Goal: Information Seeking & Learning: Learn about a topic

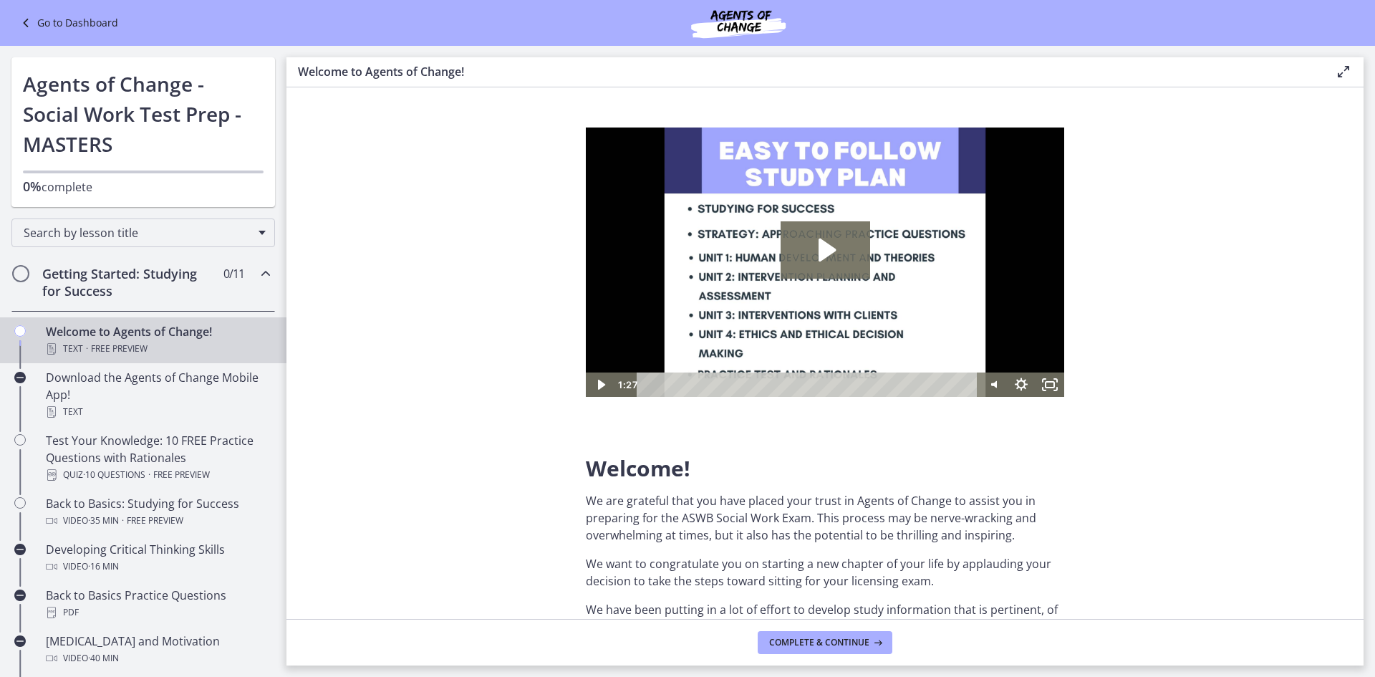
click at [84, 31] on link "Go to Dashboard" at bounding box center [67, 22] width 101 height 17
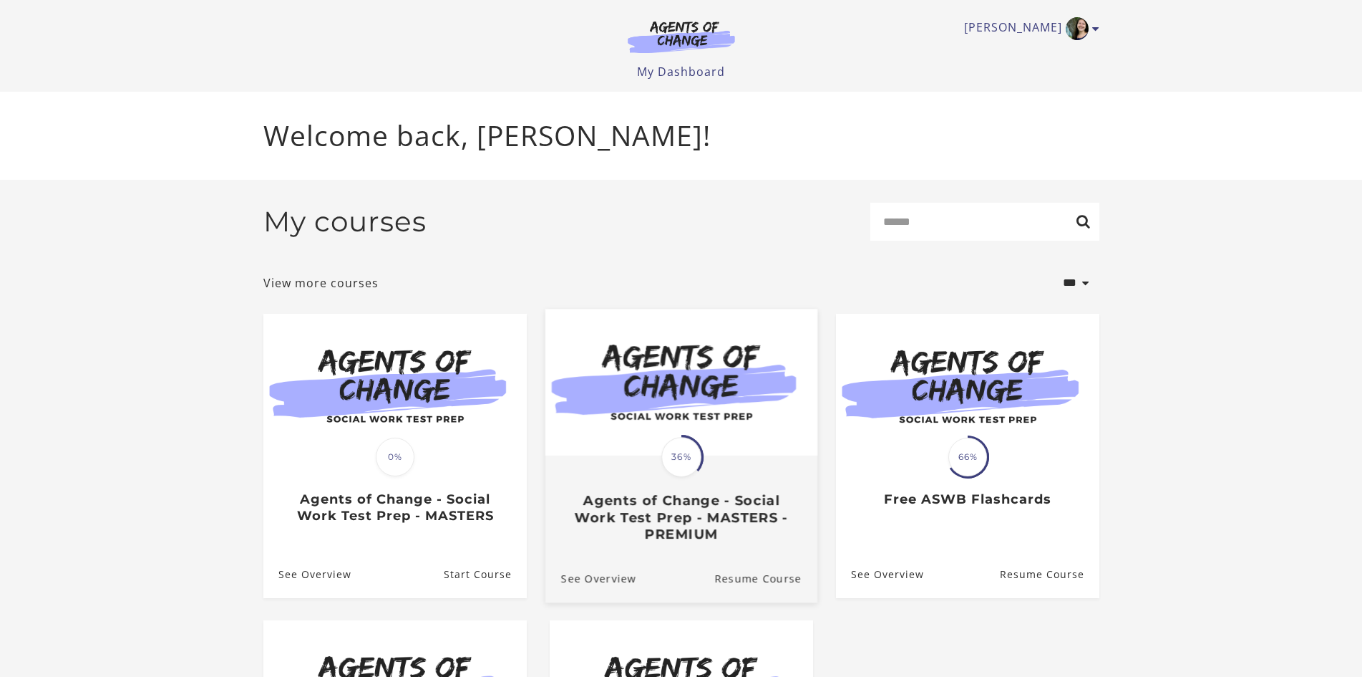
click at [655, 533] on h3 "Agents of Change - Social Work Test Prep - MASTERS - PREMIUM" at bounding box center [681, 517] width 241 height 50
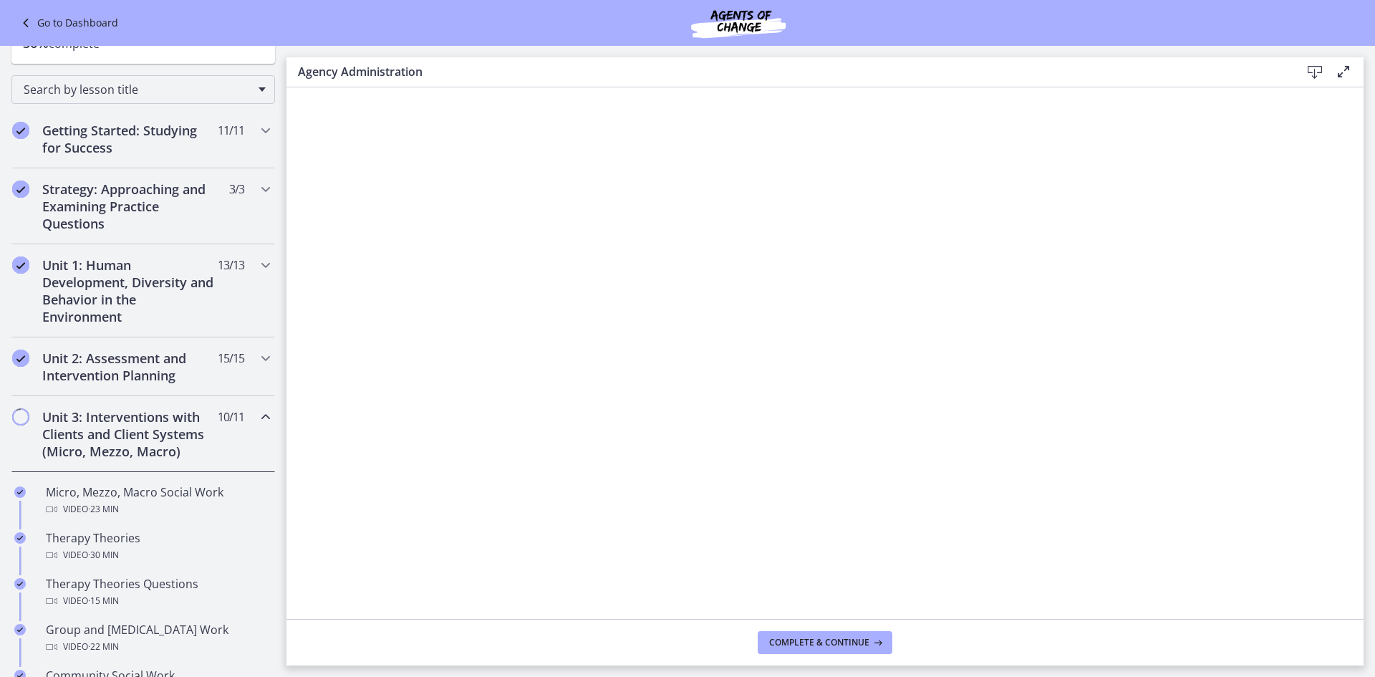
click at [171, 442] on h2 "Unit 3: Interventions with Clients and Client Systems (Micro, Mezzo, Macro)" at bounding box center [129, 434] width 175 height 52
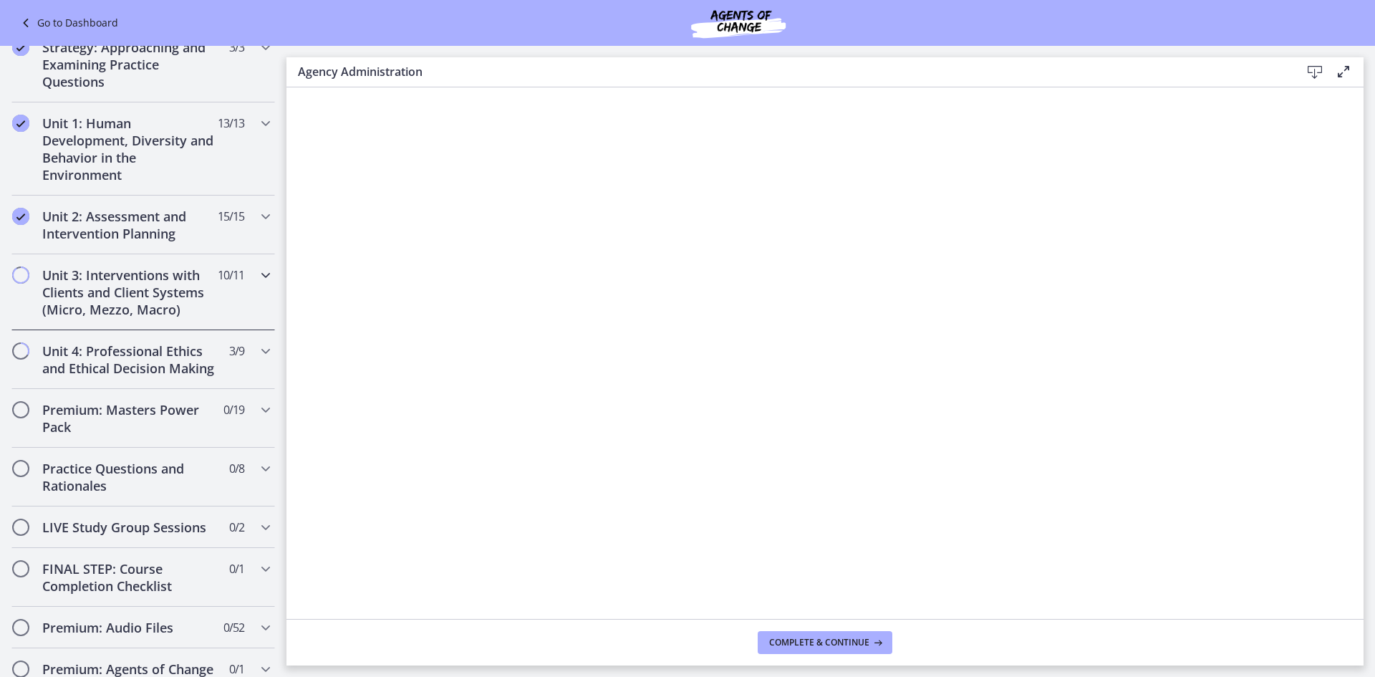
scroll to position [286, 0]
click at [91, 296] on h2 "Unit 3: Interventions with Clients and Client Systems (Micro, Mezzo, Macro)" at bounding box center [129, 291] width 175 height 52
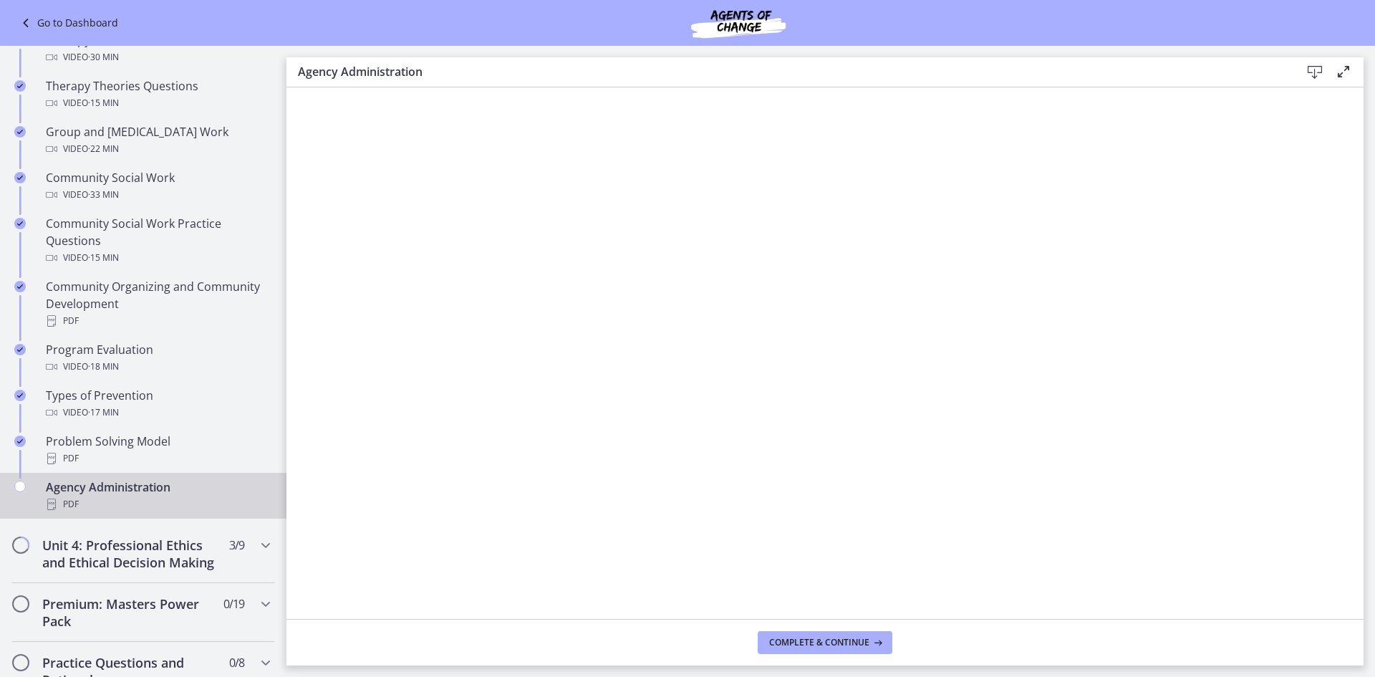
scroll to position [716, 0]
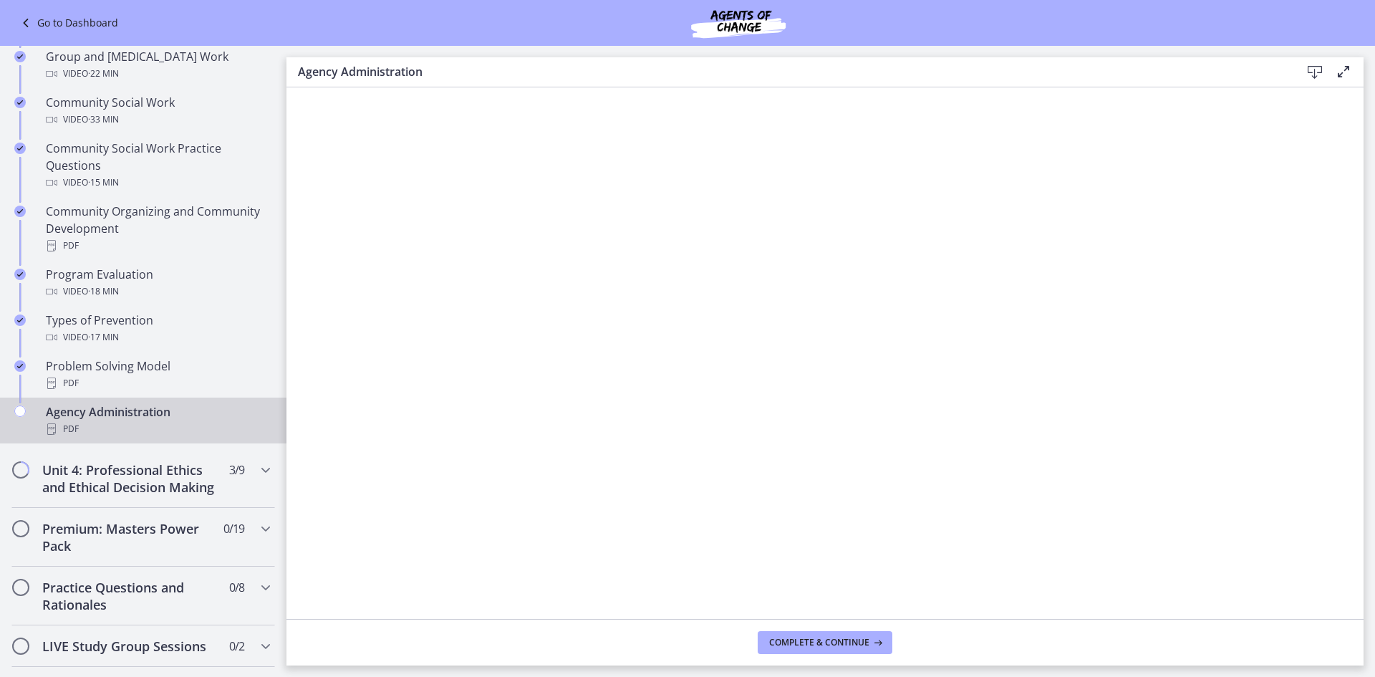
click at [1319, 78] on icon at bounding box center [1314, 72] width 17 height 17
click at [868, 649] on button "Complete & continue" at bounding box center [824, 642] width 135 height 23
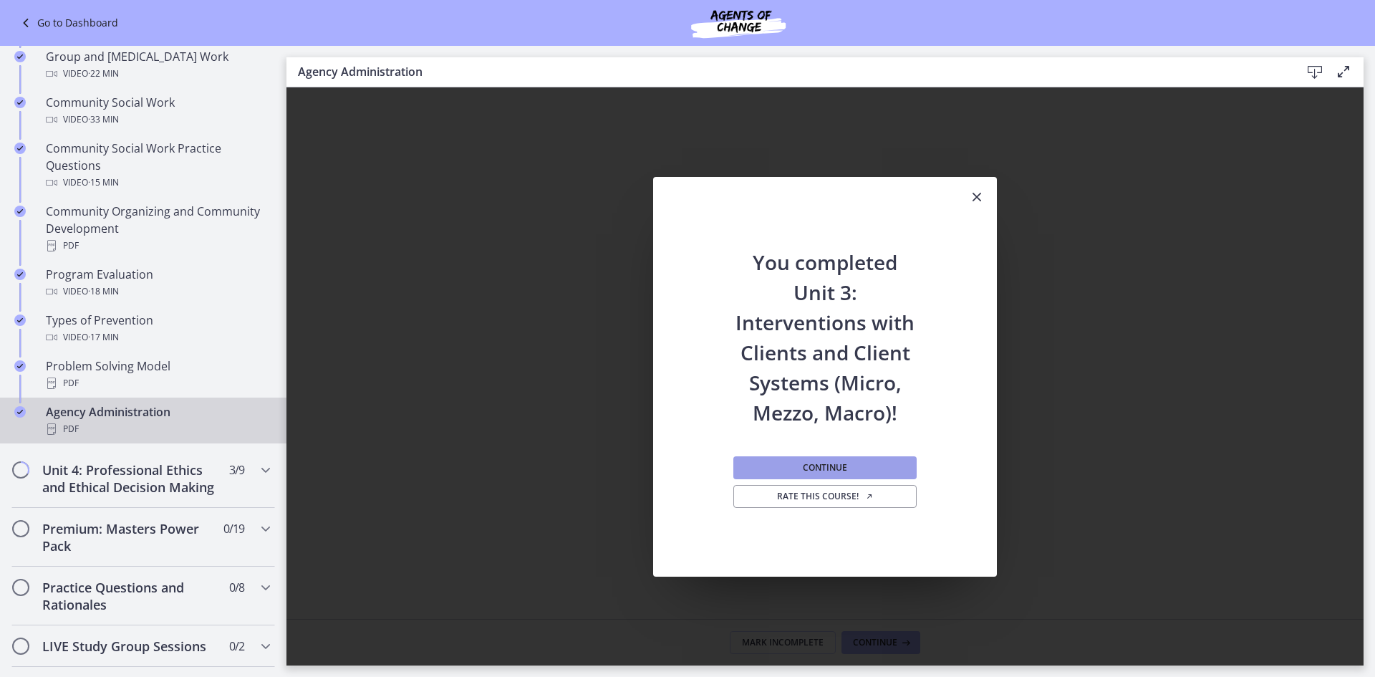
click at [805, 474] on button "Continue" at bounding box center [824, 467] width 183 height 23
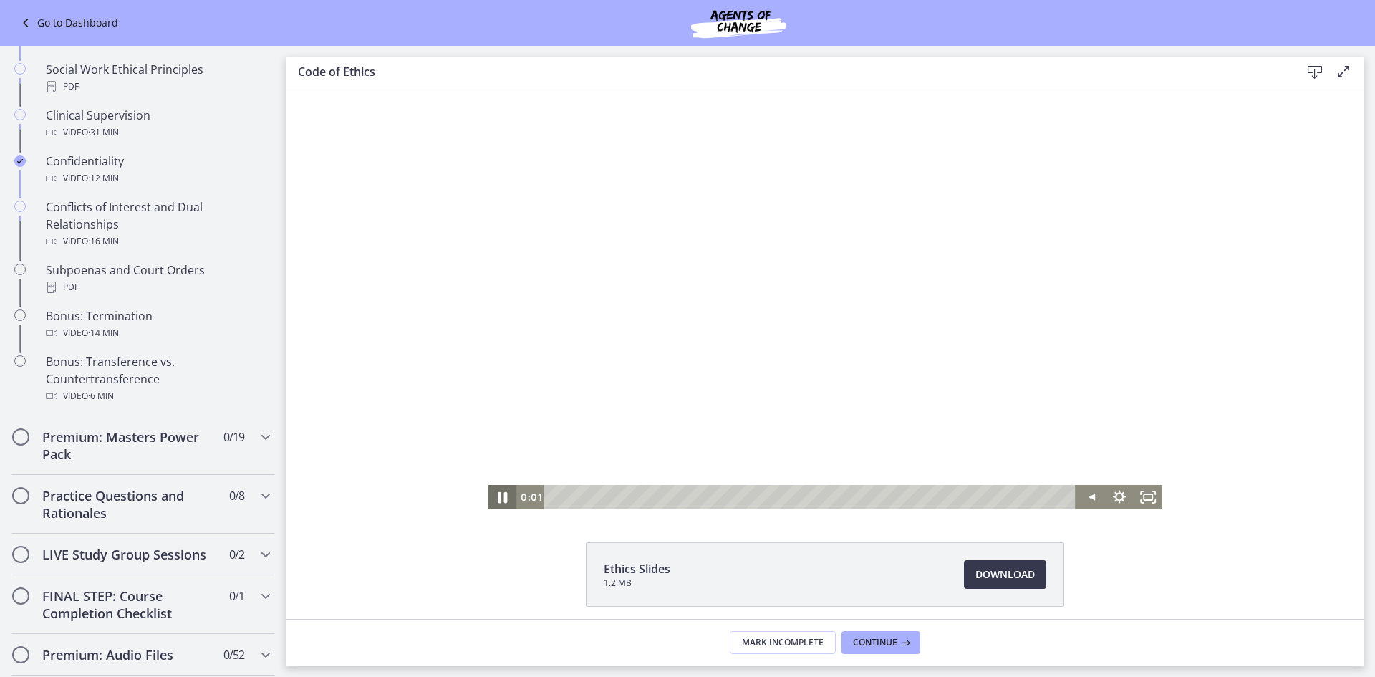
click at [500, 493] on icon "Pause" at bounding box center [502, 497] width 34 height 29
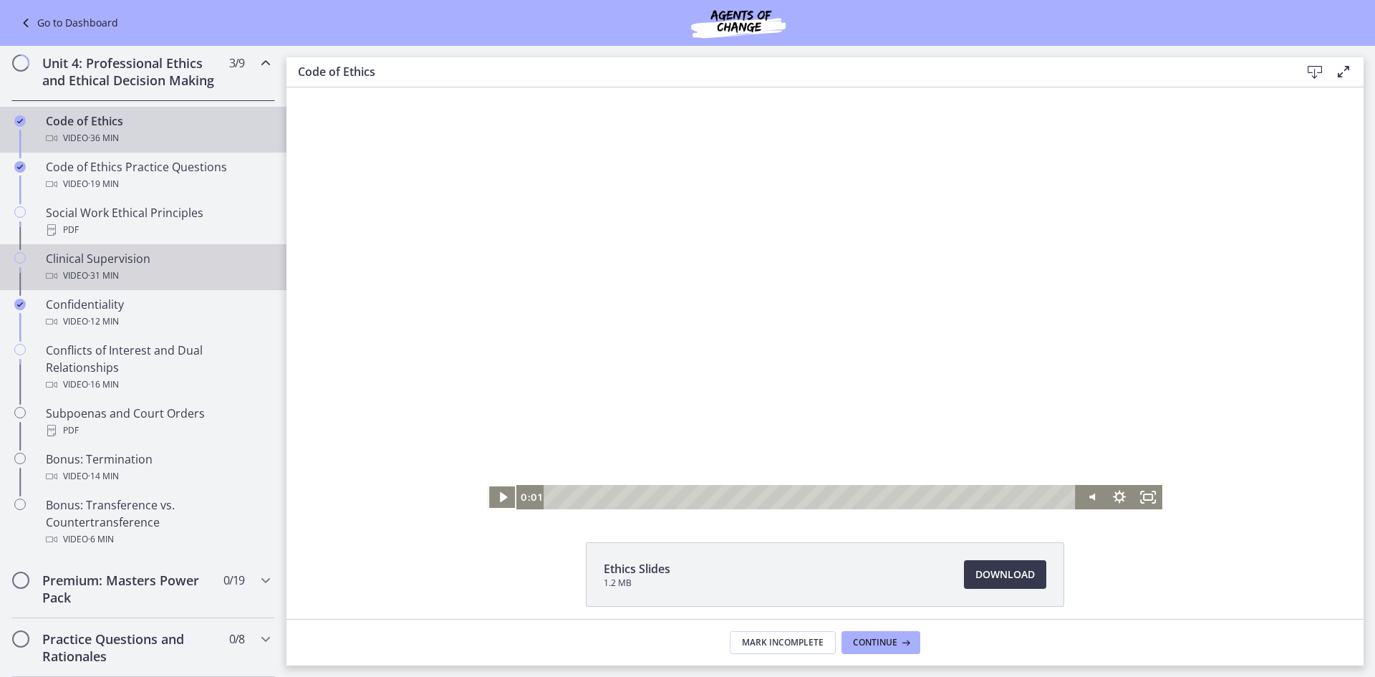
scroll to position [501, 0]
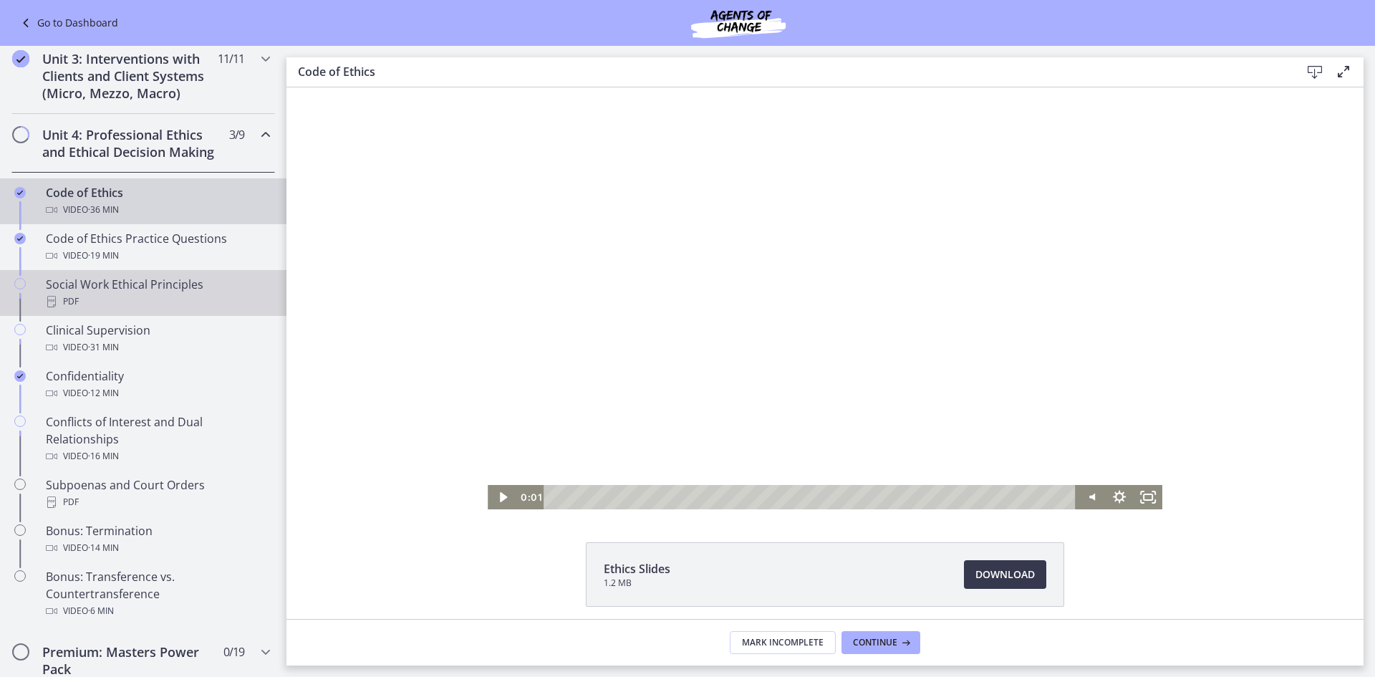
click at [178, 310] on div "Social Work Ethical Principles PDF" at bounding box center [157, 293] width 223 height 34
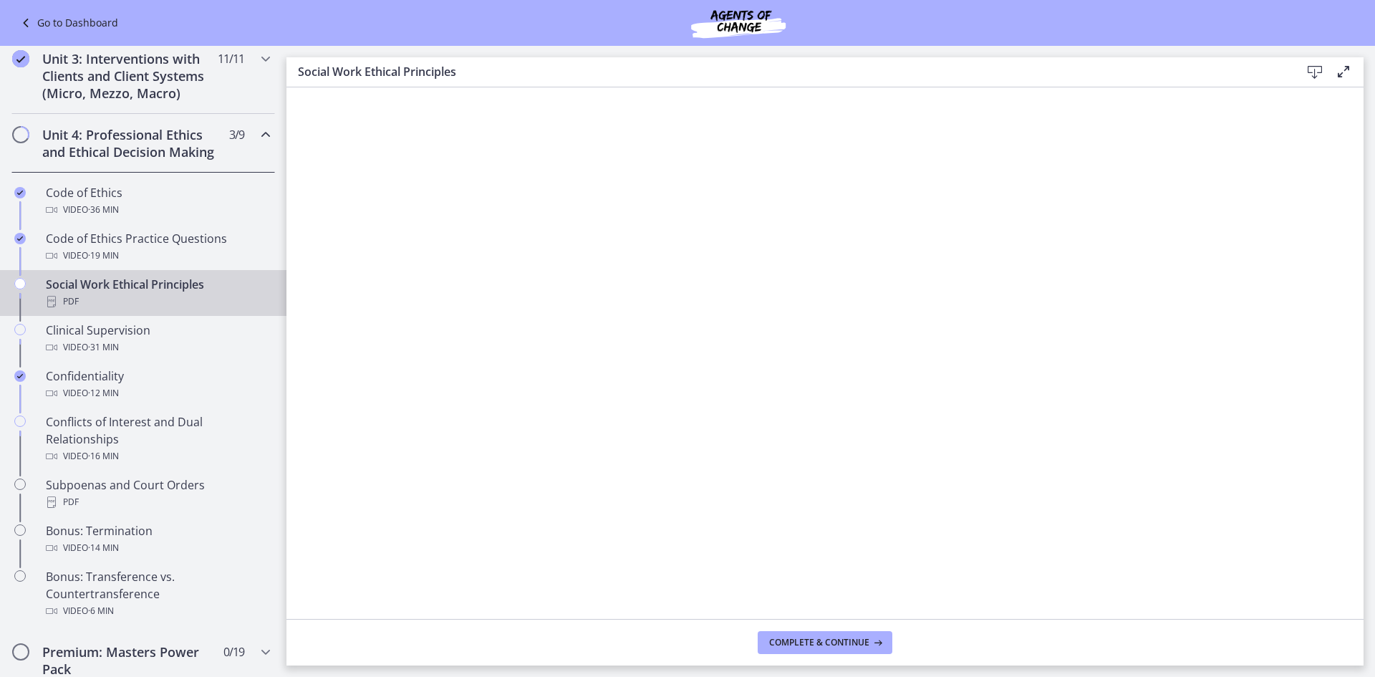
click at [1319, 76] on icon at bounding box center [1314, 72] width 17 height 17
click at [818, 646] on span "Complete & continue" at bounding box center [819, 641] width 100 height 11
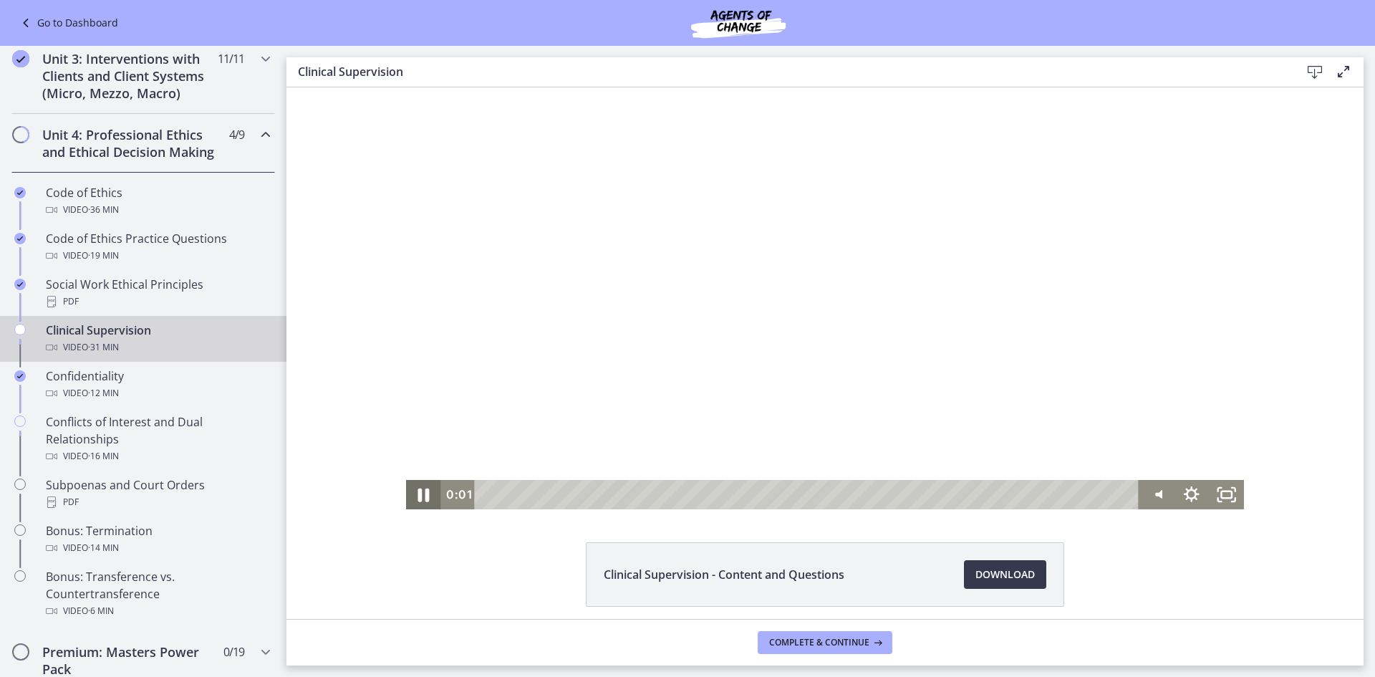
click at [420, 498] on icon "Pause" at bounding box center [423, 495] width 11 height 14
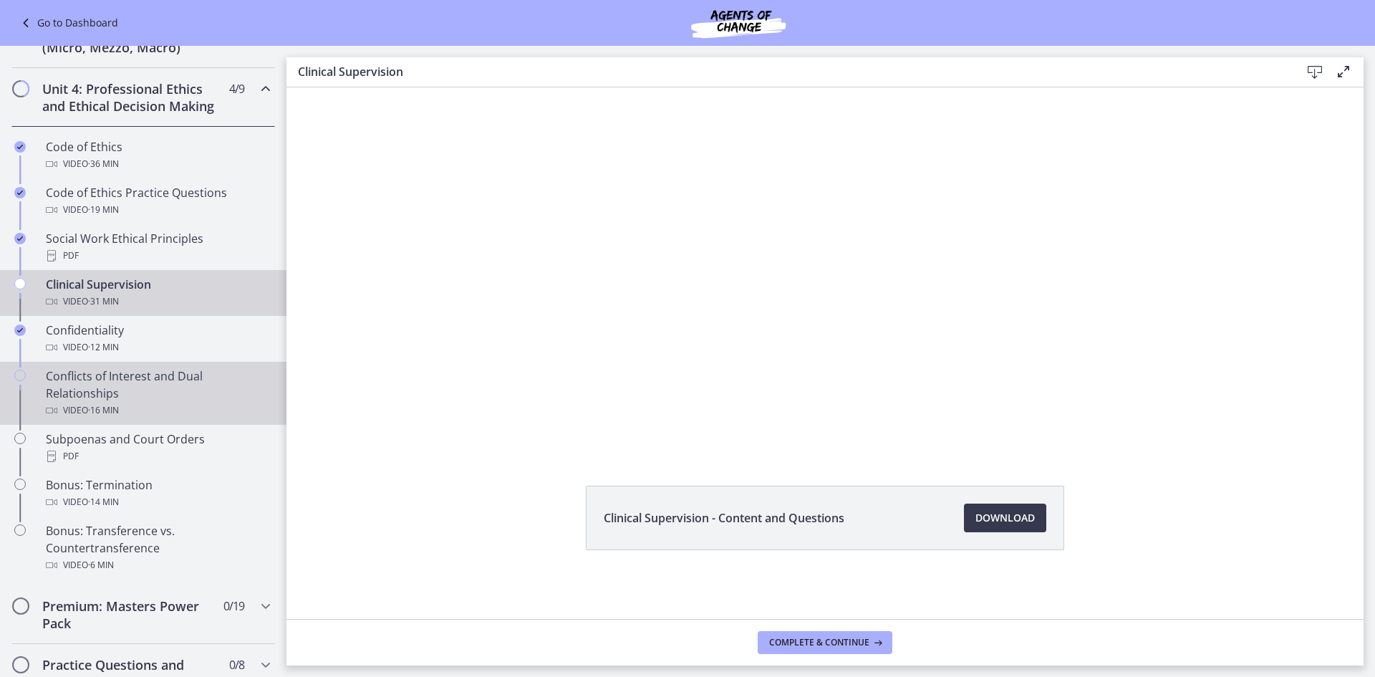
scroll to position [573, 0]
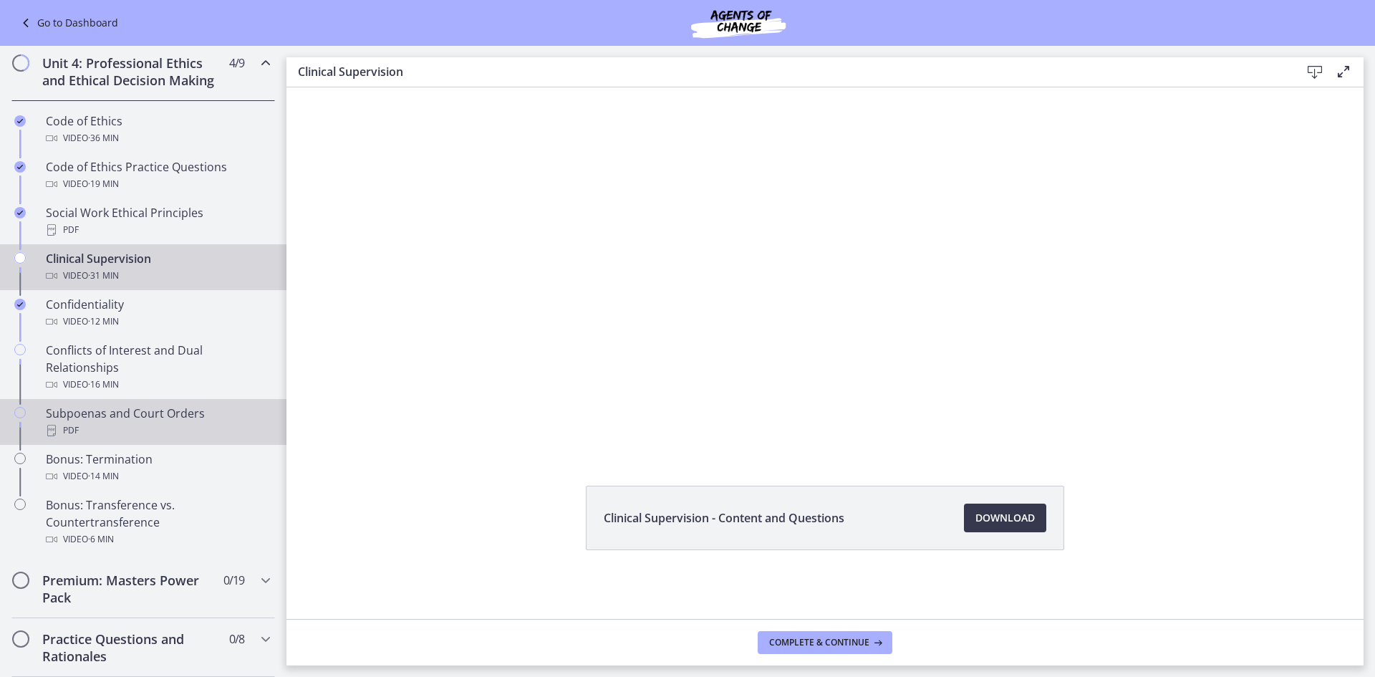
click at [190, 439] on div "Subpoenas and Court Orders PDF" at bounding box center [157, 421] width 223 height 34
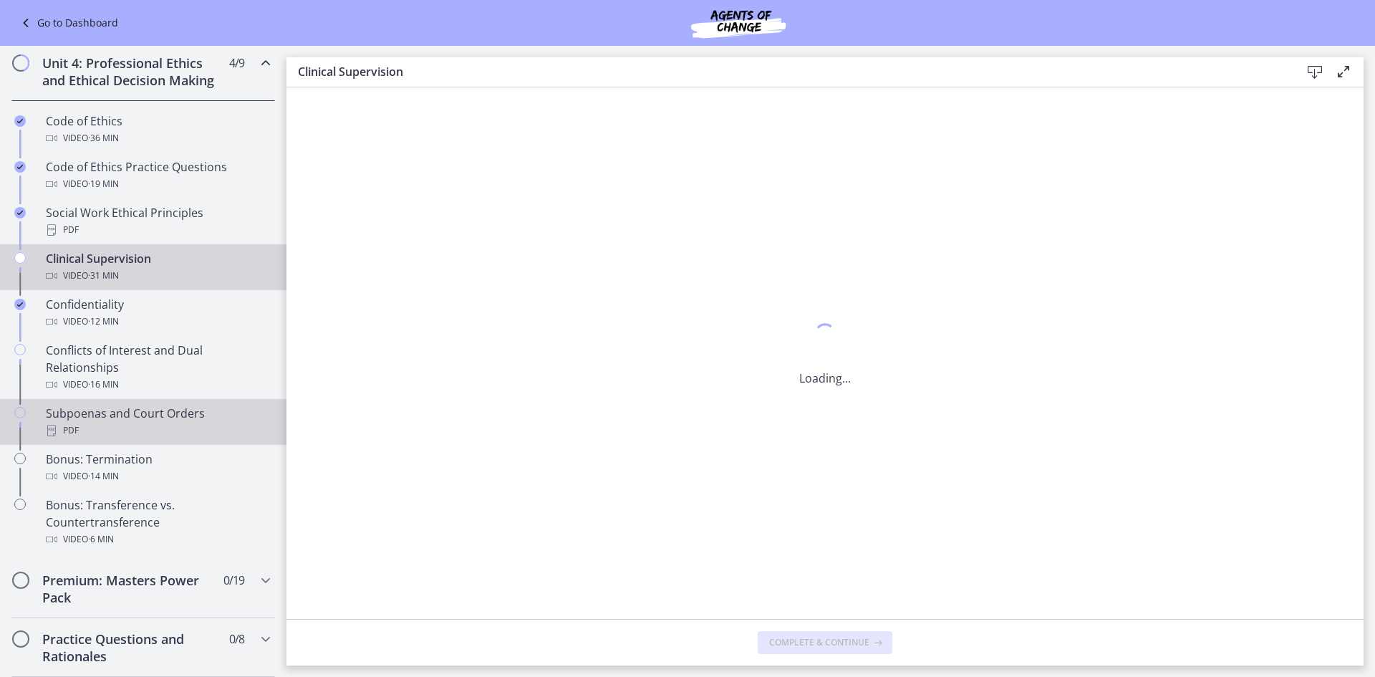
scroll to position [0, 0]
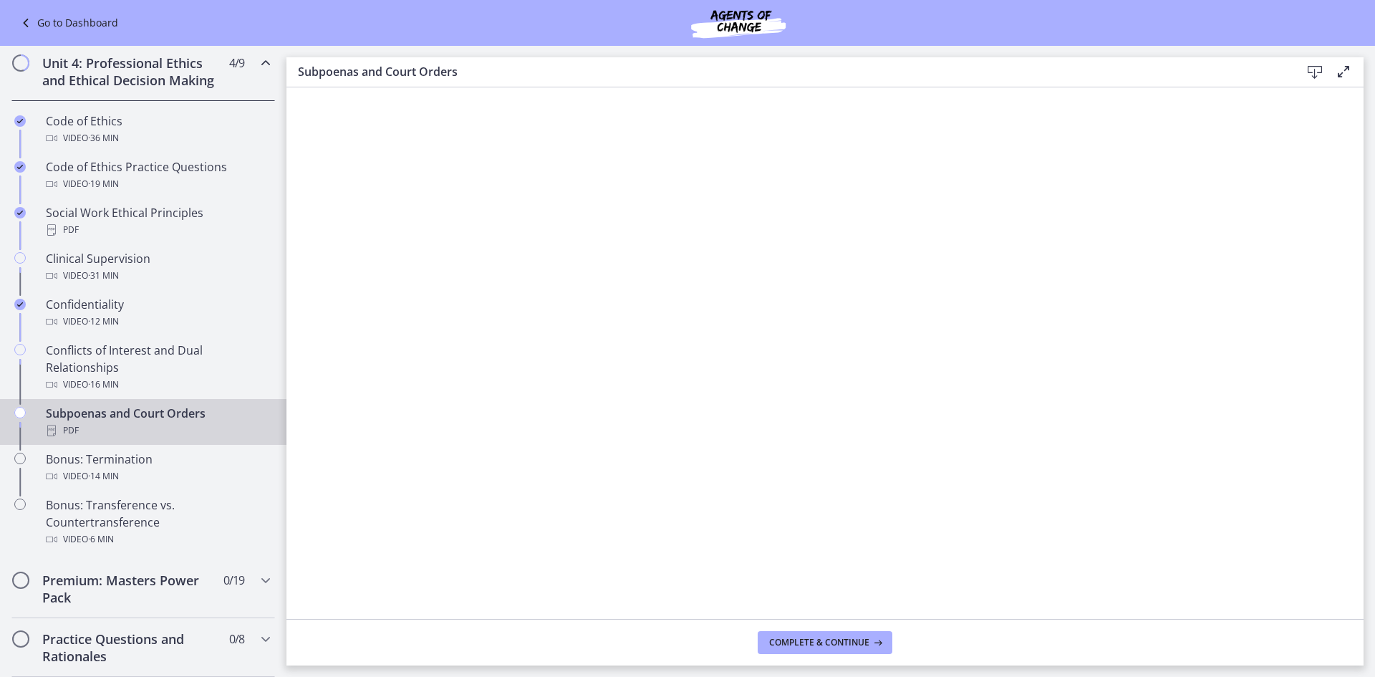
click at [1311, 71] on icon at bounding box center [1314, 72] width 17 height 17
click at [782, 634] on button "Complete & continue" at bounding box center [824, 642] width 135 height 23
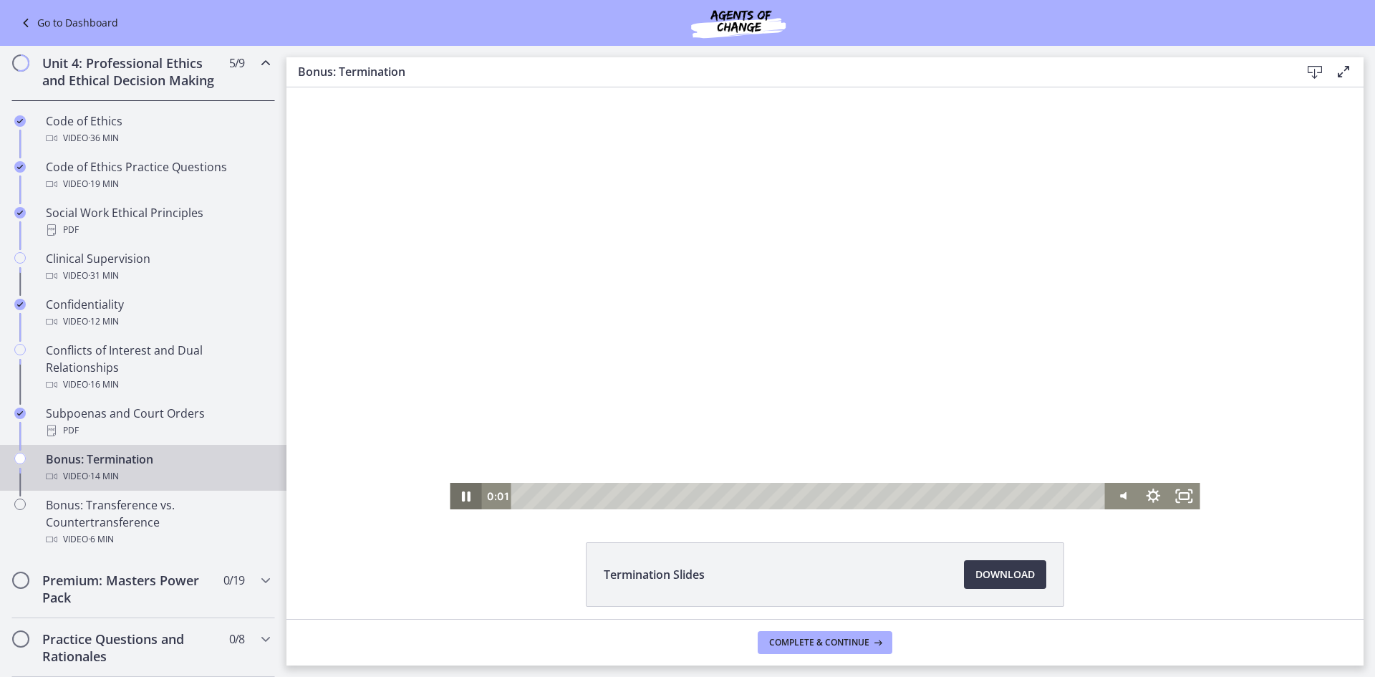
click at [462, 503] on icon "Pause" at bounding box center [465, 496] width 31 height 26
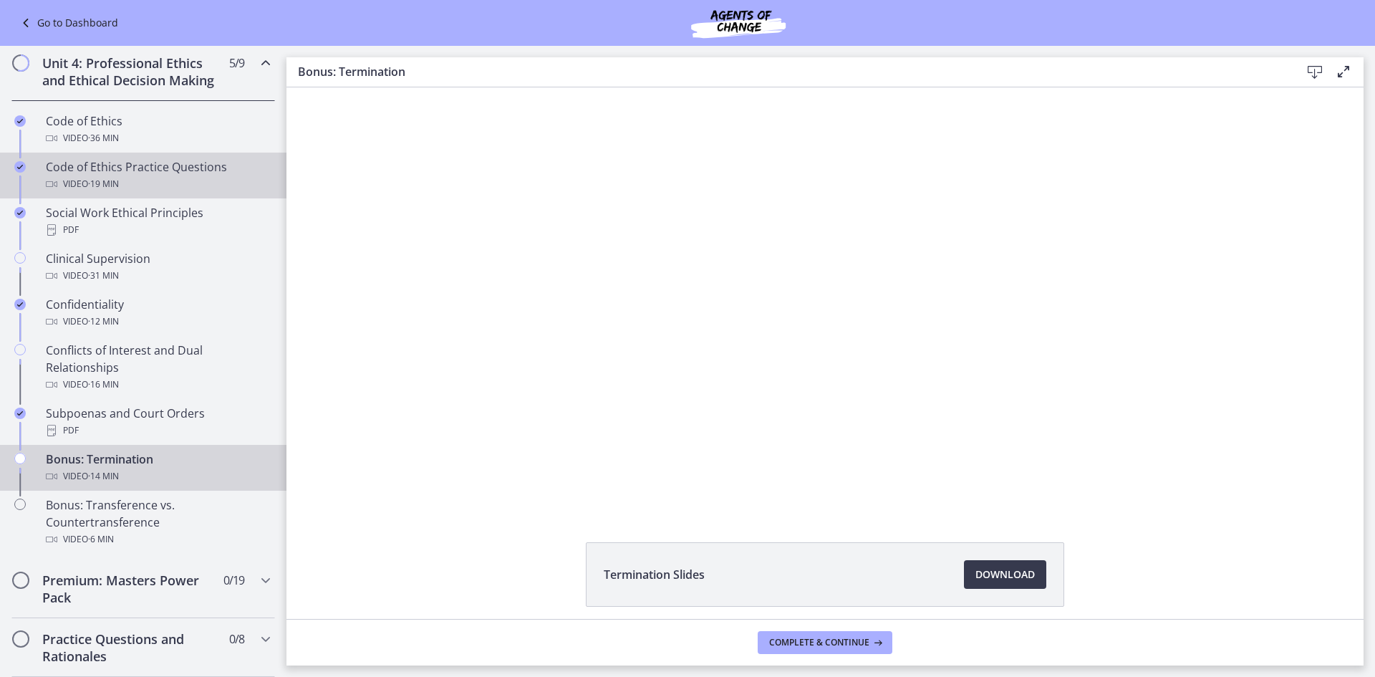
scroll to position [501, 0]
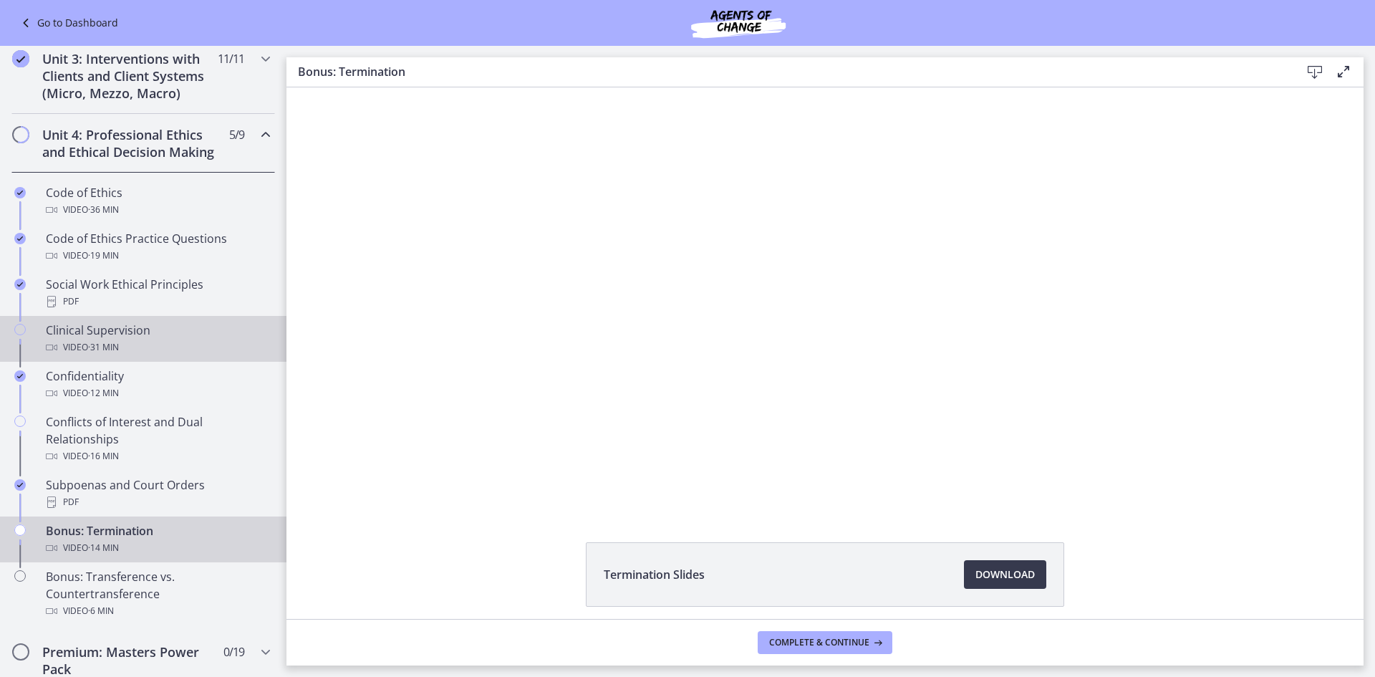
click at [143, 356] on div "Video · 31 min" at bounding box center [157, 347] width 223 height 17
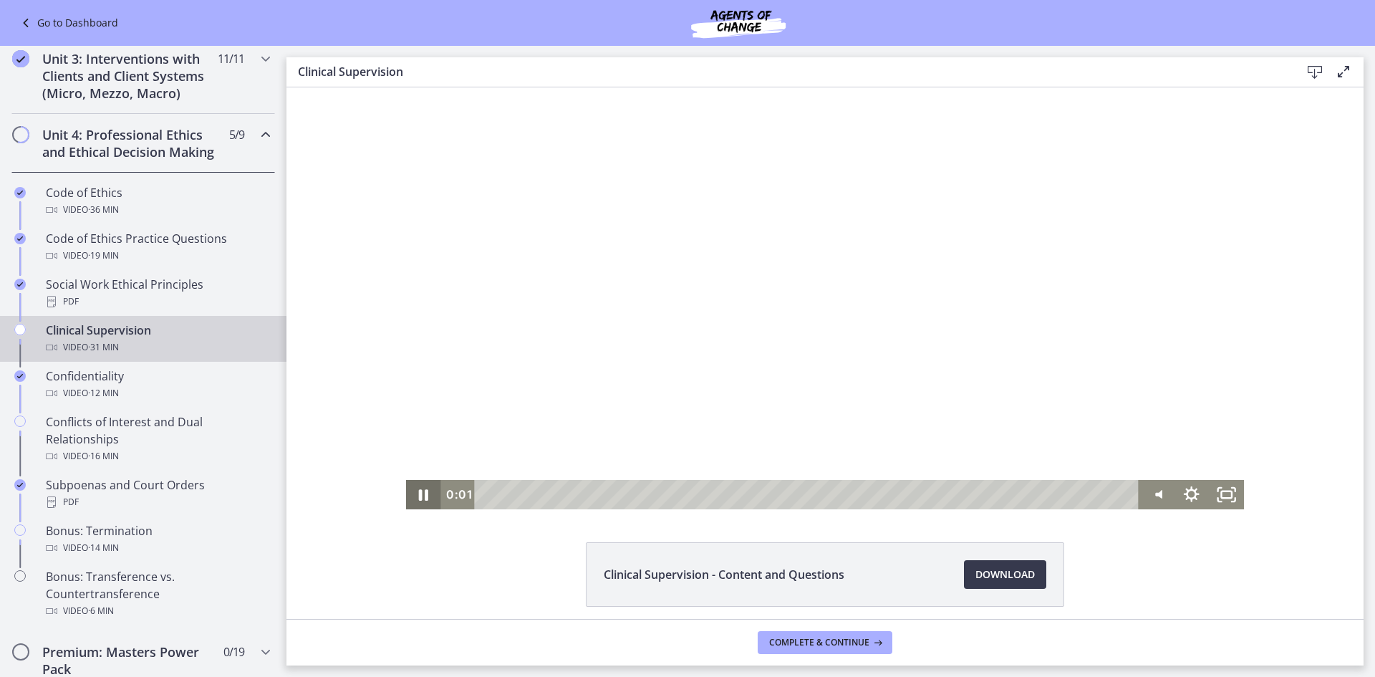
click at [419, 500] on icon "Pause" at bounding box center [423, 494] width 9 height 11
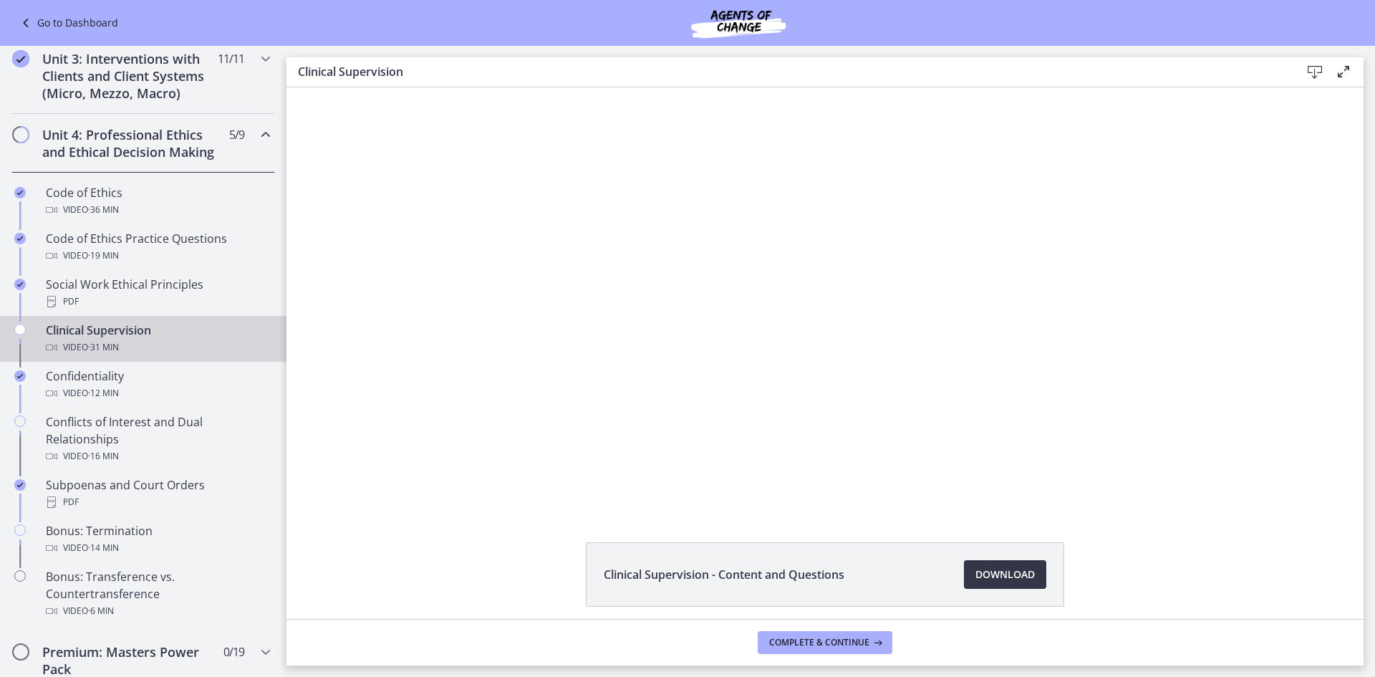
click at [988, 583] on link "Download Opens in a new window" at bounding box center [1005, 574] width 82 height 29
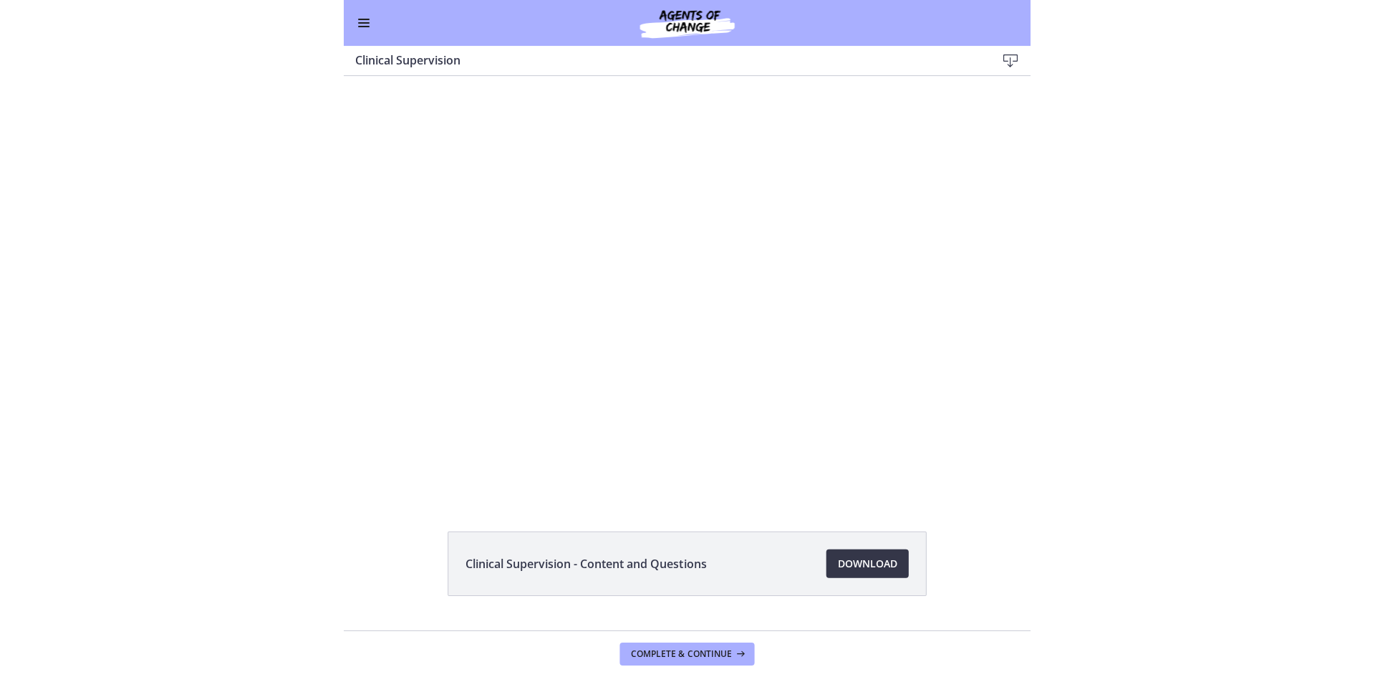
scroll to position [498, 0]
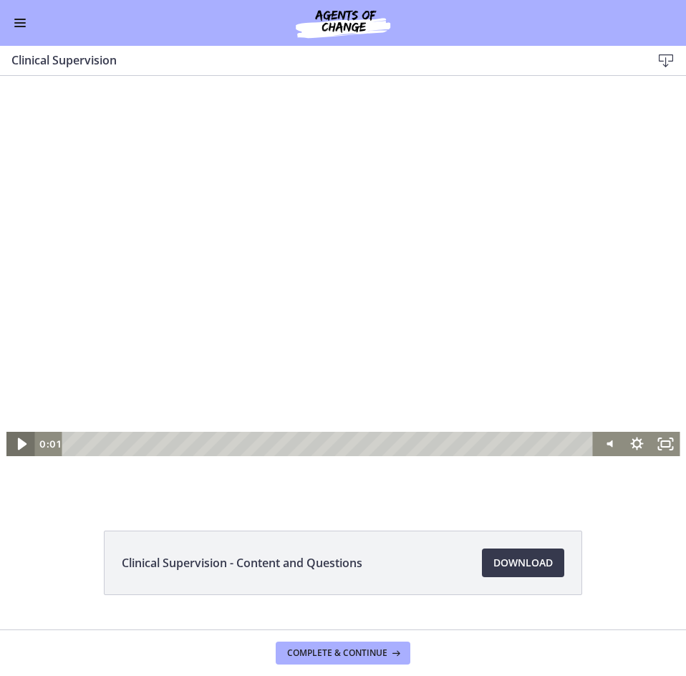
click at [22, 442] on icon "Play Video" at bounding box center [21, 444] width 34 height 29
click at [21, 442] on icon "Pause" at bounding box center [20, 444] width 29 height 24
click at [21, 442] on icon "Play Video" at bounding box center [21, 444] width 29 height 24
drag, startPoint x: 606, startPoint y: 406, endPoint x: 606, endPoint y: 396, distance: 10.0
click at [606, 396] on div "Volume" at bounding box center [608, 396] width 11 height 11
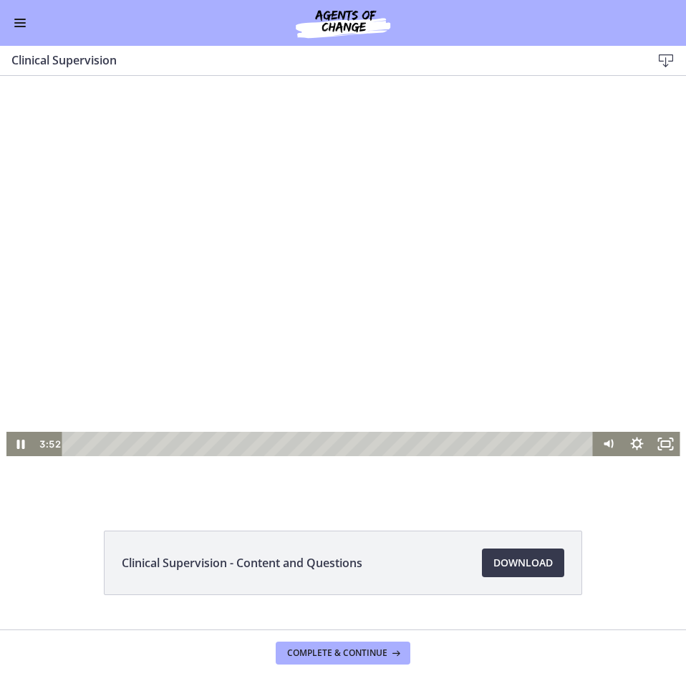
click at [381, 281] on div at bounding box center [343, 286] width 674 height 339
click at [11, 441] on icon "Play Video" at bounding box center [21, 444] width 34 height 29
click at [510, 559] on span "Download Opens in a new window" at bounding box center [522, 562] width 59 height 17
click at [99, 372] on div at bounding box center [343, 286] width 674 height 339
click at [100, 364] on div at bounding box center [343, 286] width 674 height 339
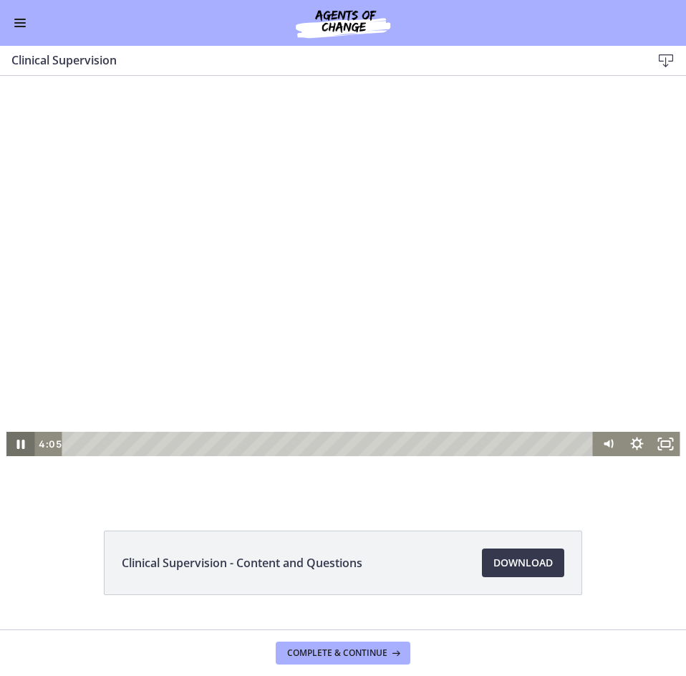
click at [14, 445] on icon "Pause" at bounding box center [20, 444] width 29 height 24
click at [258, 241] on div at bounding box center [343, 286] width 674 height 339
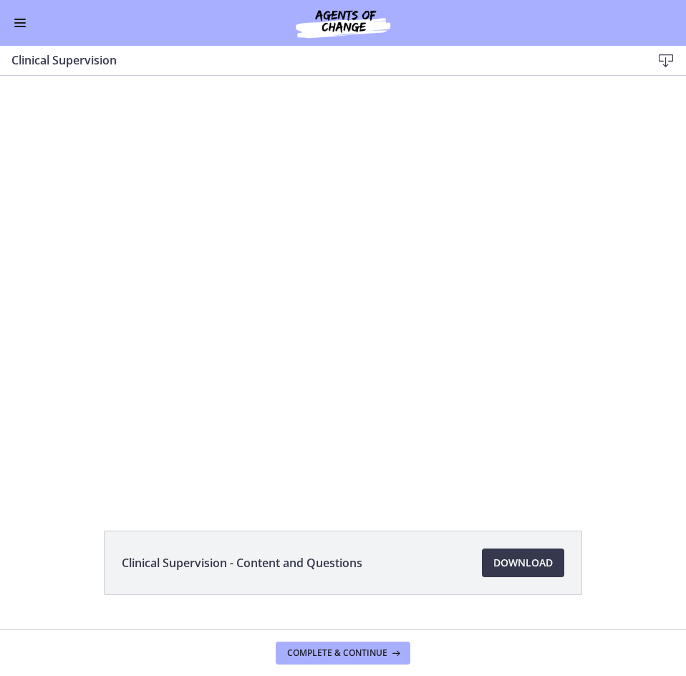
click at [258, 241] on div at bounding box center [343, 286] width 674 height 339
click at [63, 531] on div "Clinical Supervision - Content and Questions Download Opens in a new window" at bounding box center [343, 596] width 686 height 133
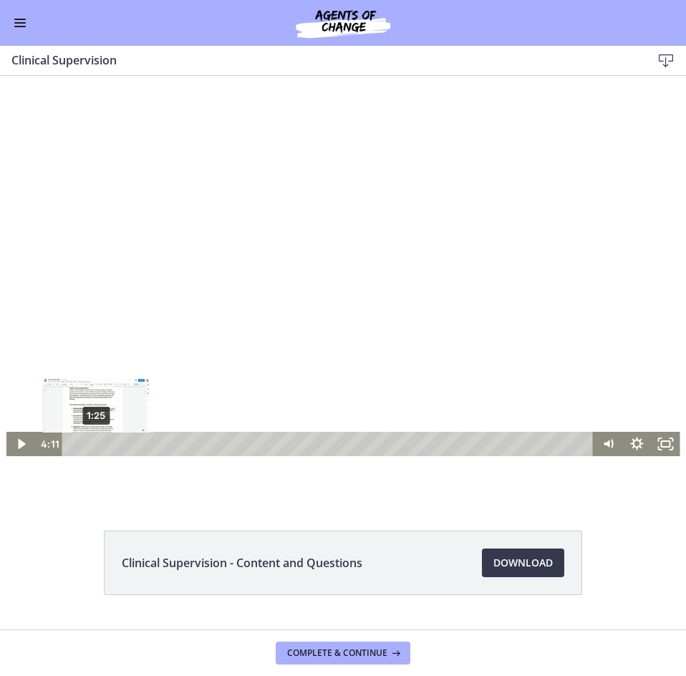
click at [94, 407] on div at bounding box center [343, 286] width 674 height 339
click at [273, 261] on div at bounding box center [343, 286] width 674 height 339
click at [165, 344] on div at bounding box center [343, 286] width 674 height 339
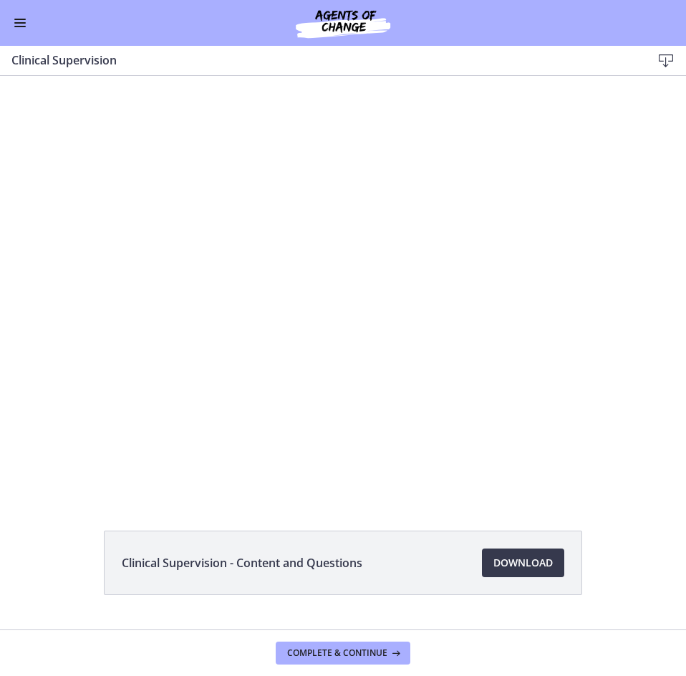
click at [165, 344] on div at bounding box center [343, 286] width 674 height 339
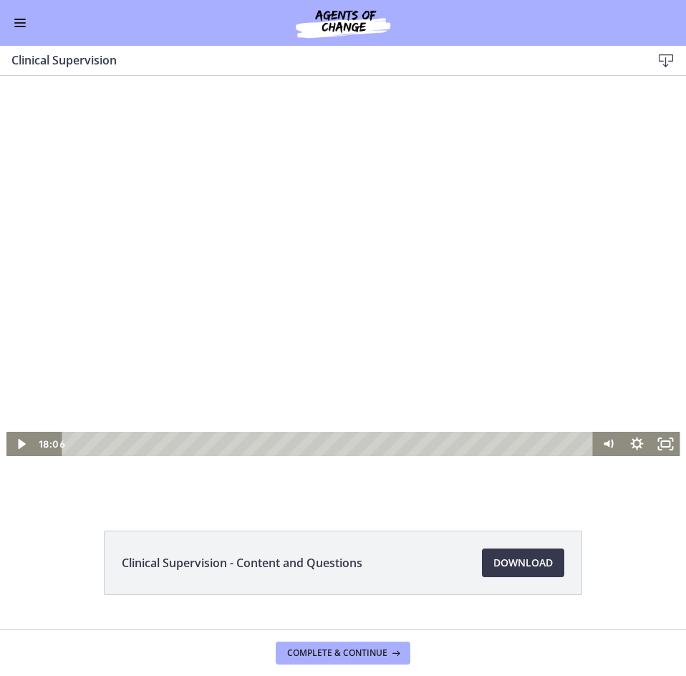
click at [144, 336] on div at bounding box center [343, 286] width 674 height 339
click at [11, 446] on icon "Play Video" at bounding box center [21, 444] width 29 height 24
click at [258, 365] on div at bounding box center [343, 286] width 674 height 339
click at [218, 349] on div at bounding box center [343, 286] width 674 height 339
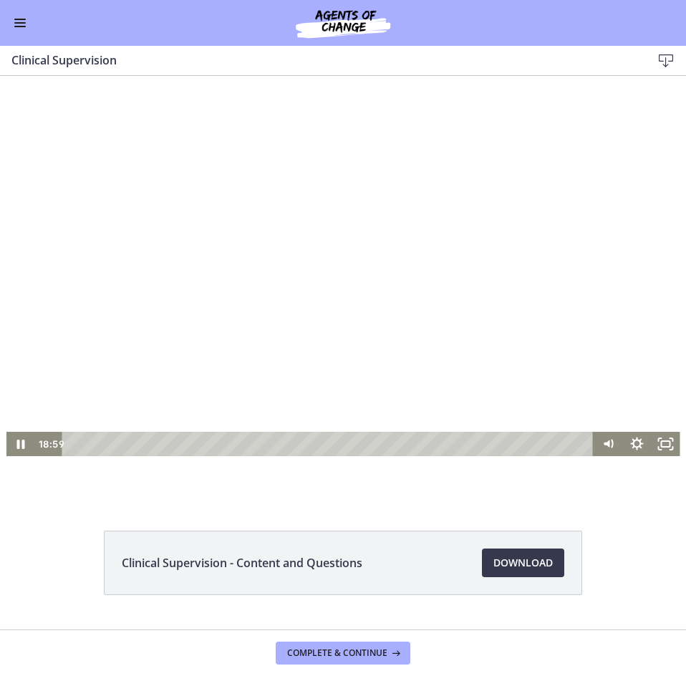
click at [273, 329] on div at bounding box center [343, 286] width 674 height 339
click at [212, 268] on div at bounding box center [343, 286] width 674 height 339
click at [393, 446] on div "19:44" at bounding box center [330, 444] width 514 height 24
click at [402, 446] on div "20:16" at bounding box center [330, 444] width 514 height 24
click at [182, 347] on div at bounding box center [343, 286] width 674 height 339
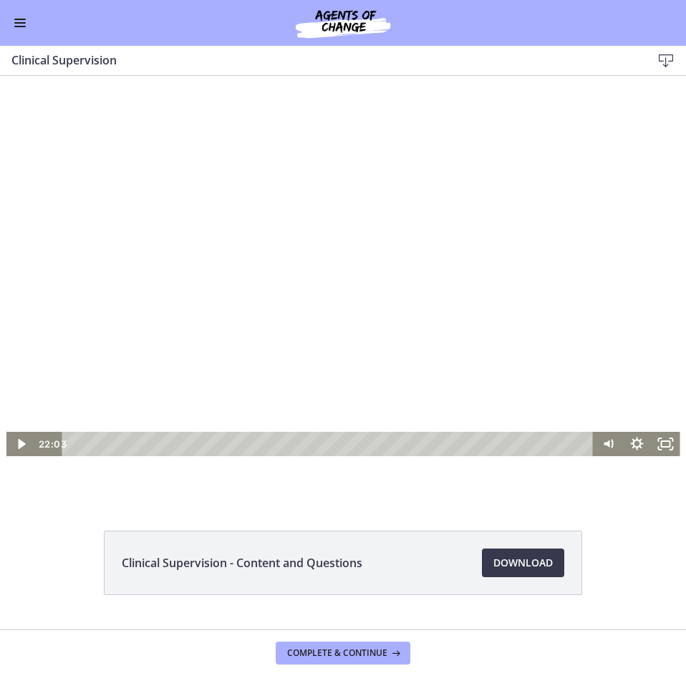
click at [145, 327] on div at bounding box center [343, 286] width 674 height 339
click at [304, 279] on div at bounding box center [343, 286] width 674 height 339
click at [169, 336] on div at bounding box center [343, 286] width 674 height 339
click at [353, 271] on div at bounding box center [343, 286] width 674 height 339
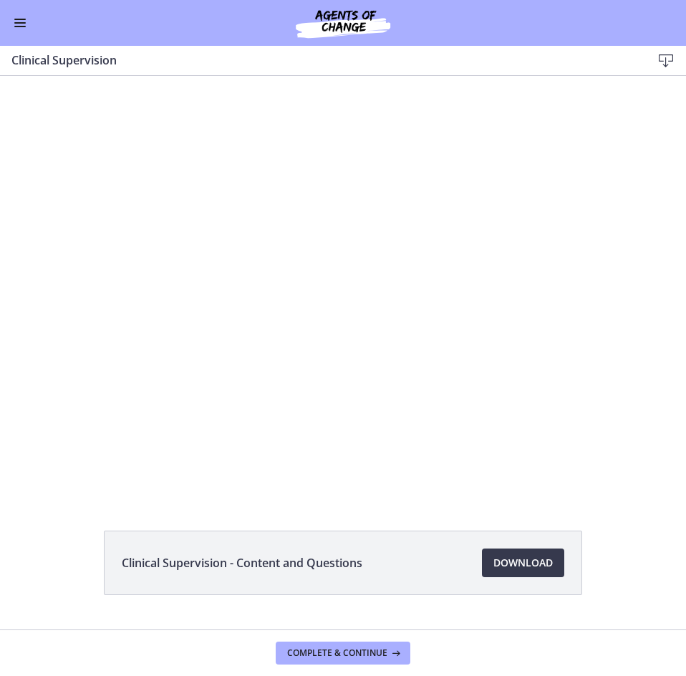
click at [353, 271] on div at bounding box center [343, 286] width 674 height 339
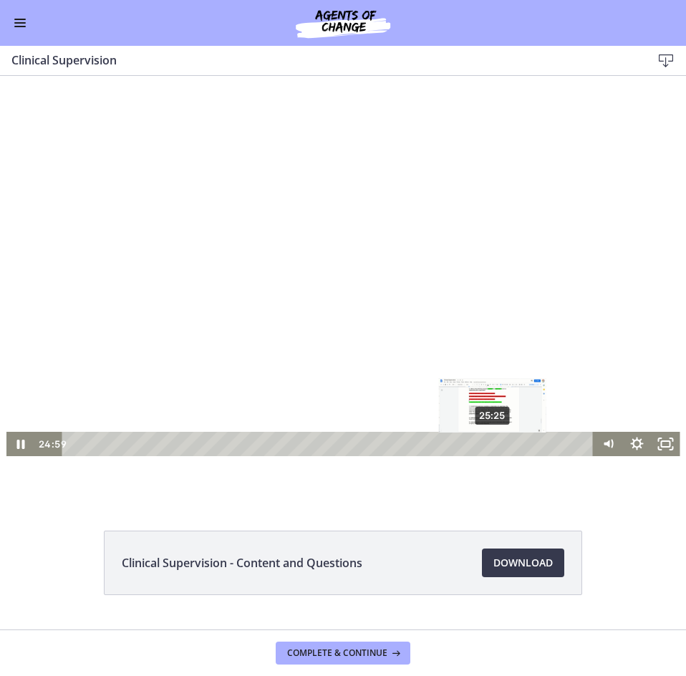
click at [488, 447] on div "25:25" at bounding box center [330, 444] width 514 height 24
click at [495, 447] on div "25:53" at bounding box center [330, 444] width 514 height 24
click at [500, 447] on div "26:14" at bounding box center [330, 444] width 514 height 24
click at [505, 447] on div "26:30" at bounding box center [330, 444] width 514 height 24
click at [26, 19] on button "Enable menu" at bounding box center [19, 22] width 17 height 17
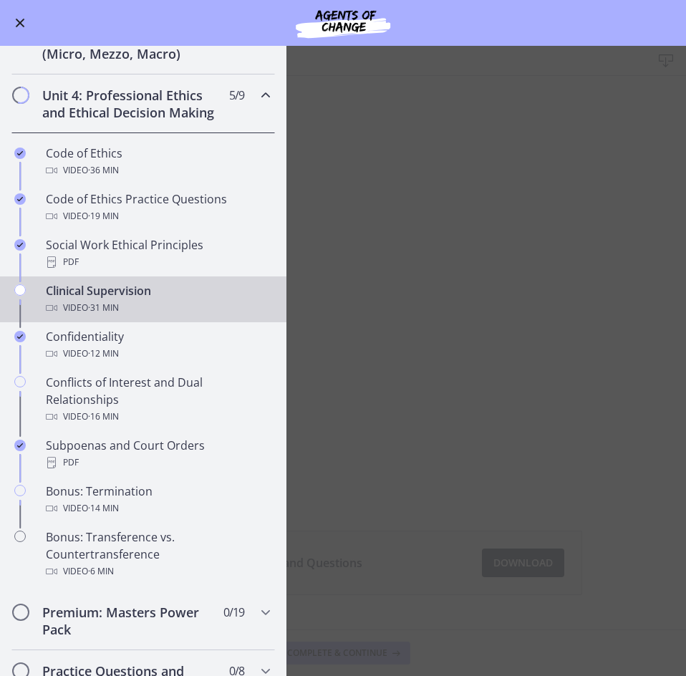
click at [349, 515] on main "Clinical Supervision Download Enable fullscreen Clinical Supervision - Content …" at bounding box center [343, 361] width 686 height 630
click at [27, 19] on button "Enable menu" at bounding box center [19, 22] width 17 height 17
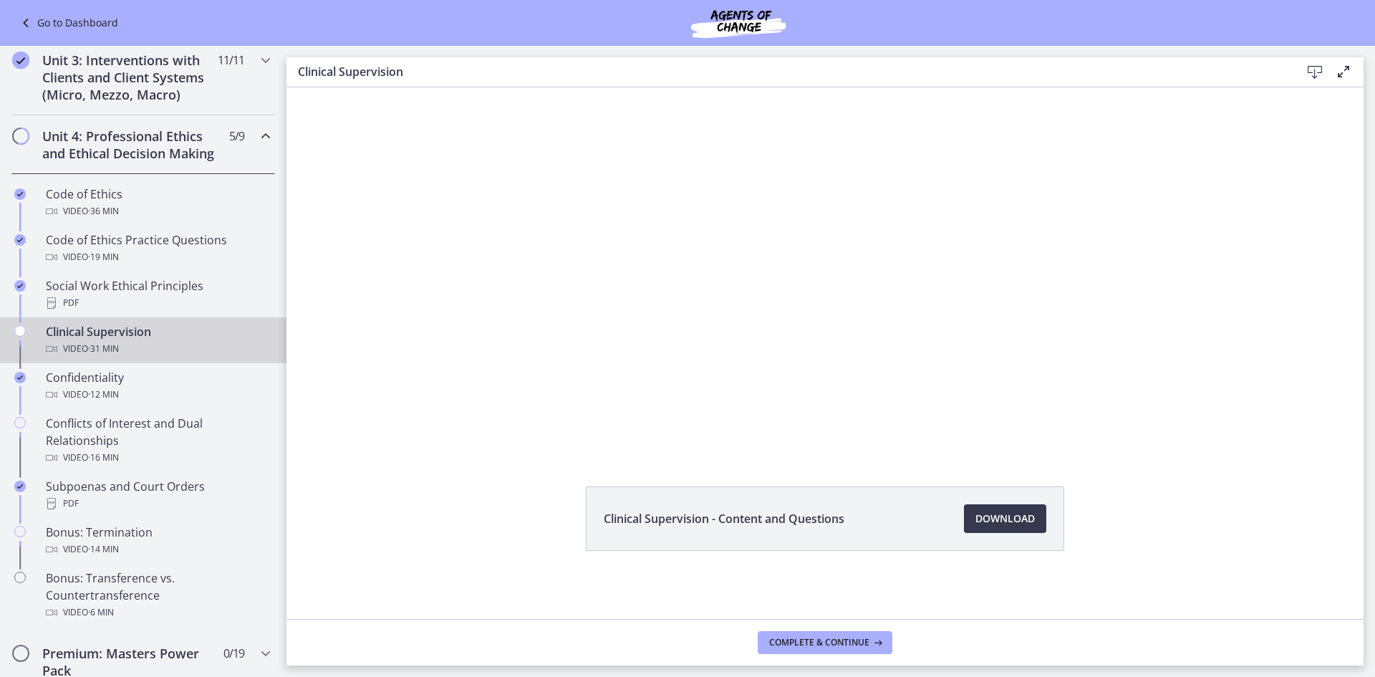
scroll to position [57, 0]
click at [811, 636] on span "Complete & continue" at bounding box center [819, 641] width 100 height 11
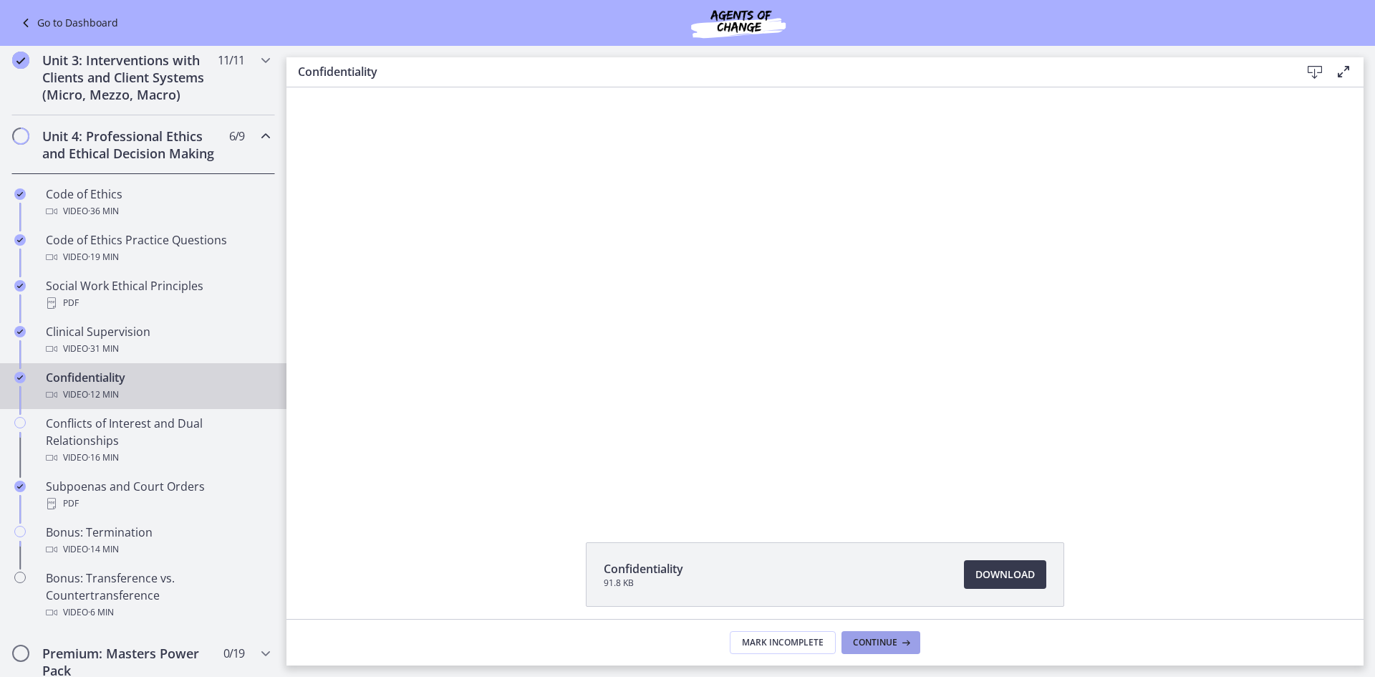
click at [863, 644] on span "Continue" at bounding box center [875, 641] width 44 height 11
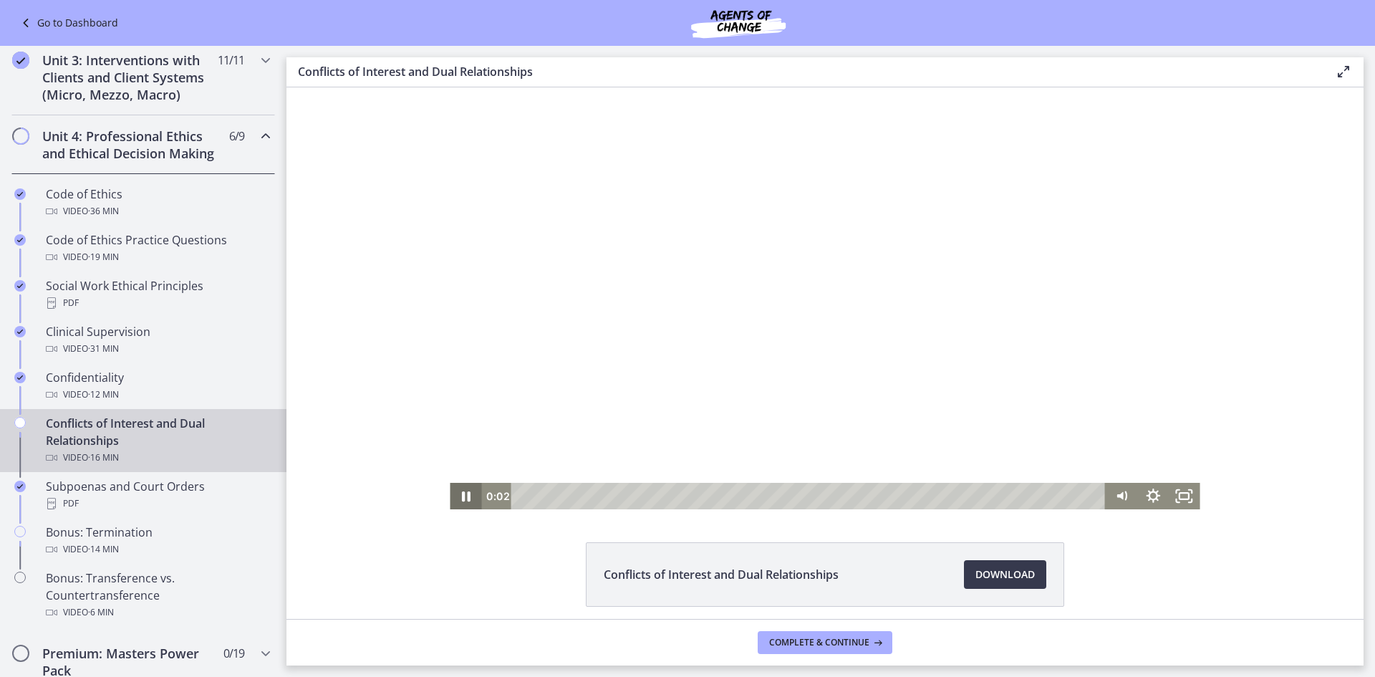
click at [453, 496] on icon "Pause" at bounding box center [465, 496] width 31 height 26
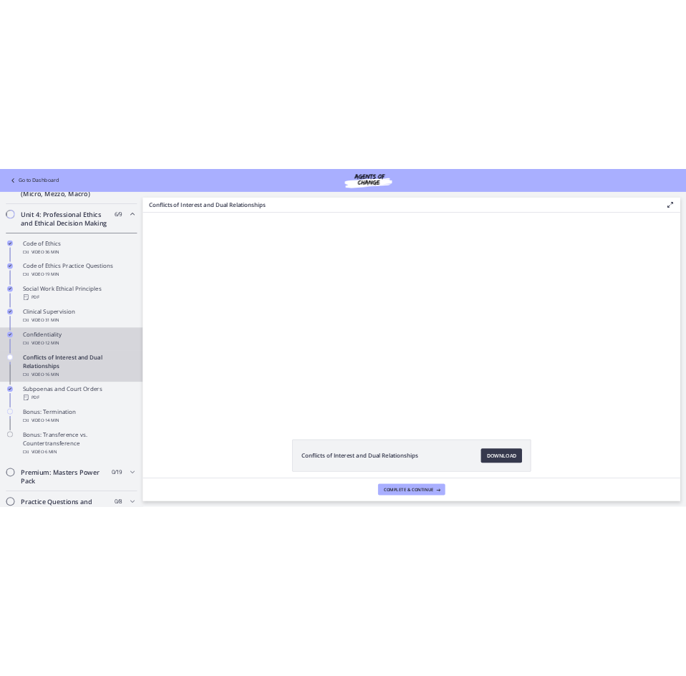
scroll to position [571, 0]
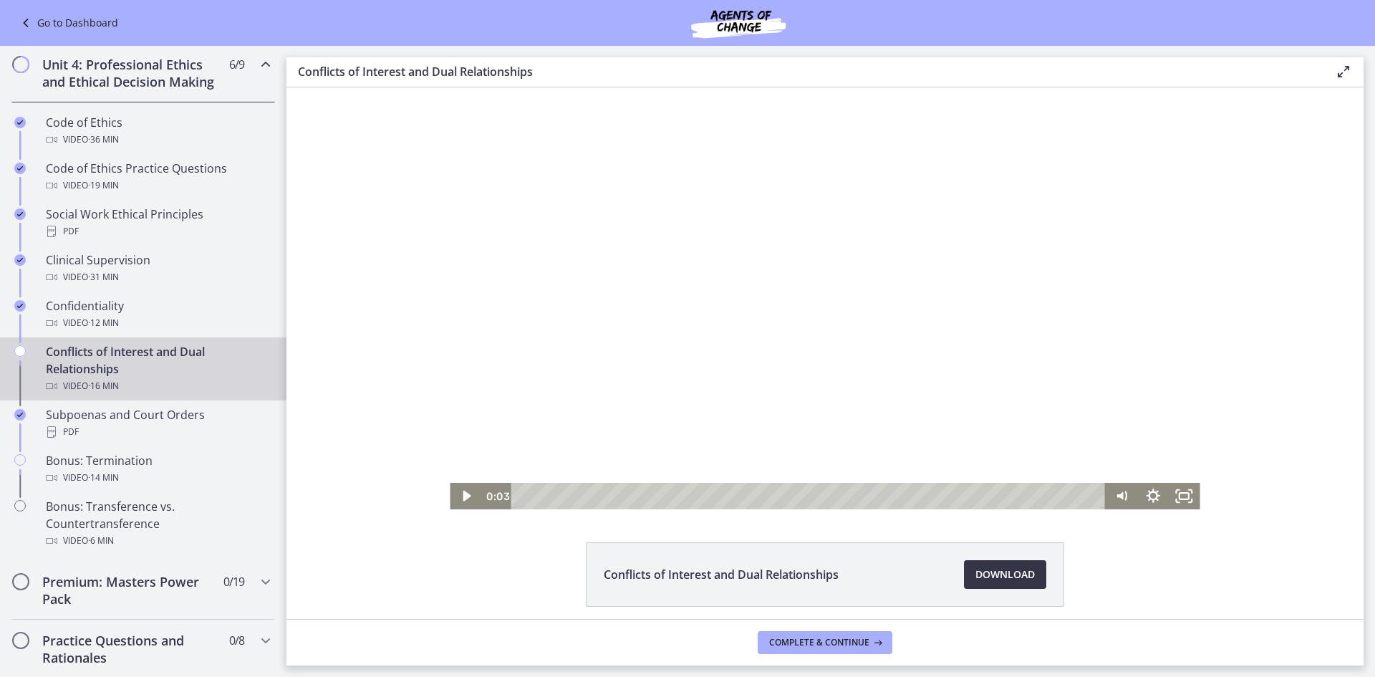
click at [979, 570] on span "Download Opens in a new window" at bounding box center [1004, 574] width 59 height 17
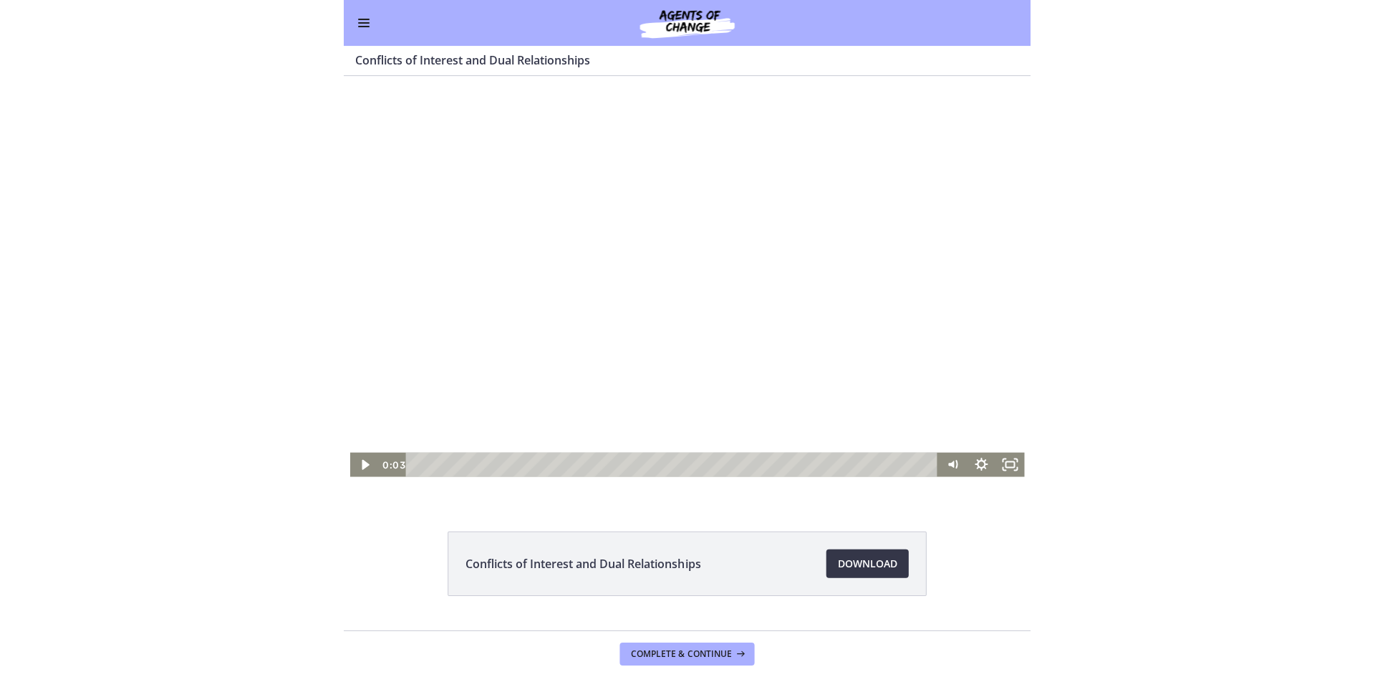
scroll to position [568, 0]
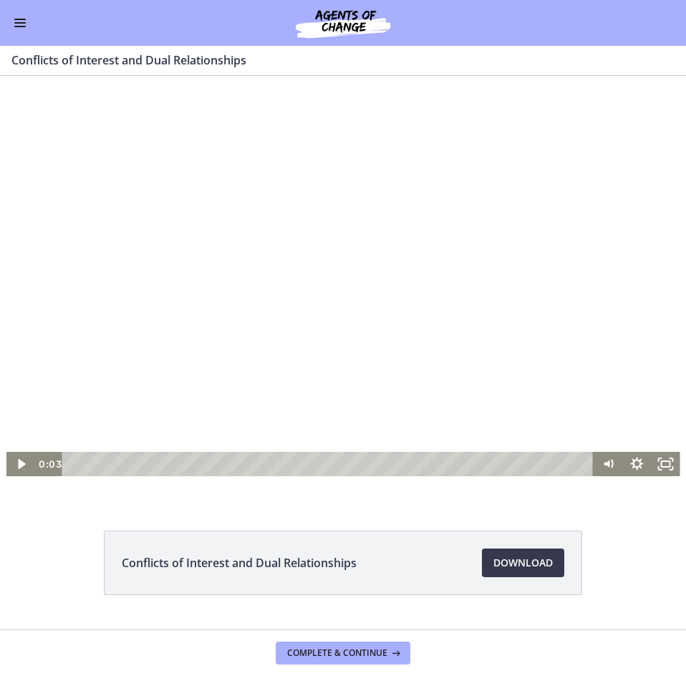
click at [277, 332] on div at bounding box center [343, 286] width 674 height 379
click at [454, 292] on div at bounding box center [343, 286] width 674 height 379
click at [306, 256] on div at bounding box center [343, 286] width 674 height 379
click at [287, 339] on div at bounding box center [343, 286] width 674 height 379
click at [281, 330] on div at bounding box center [343, 286] width 674 height 379
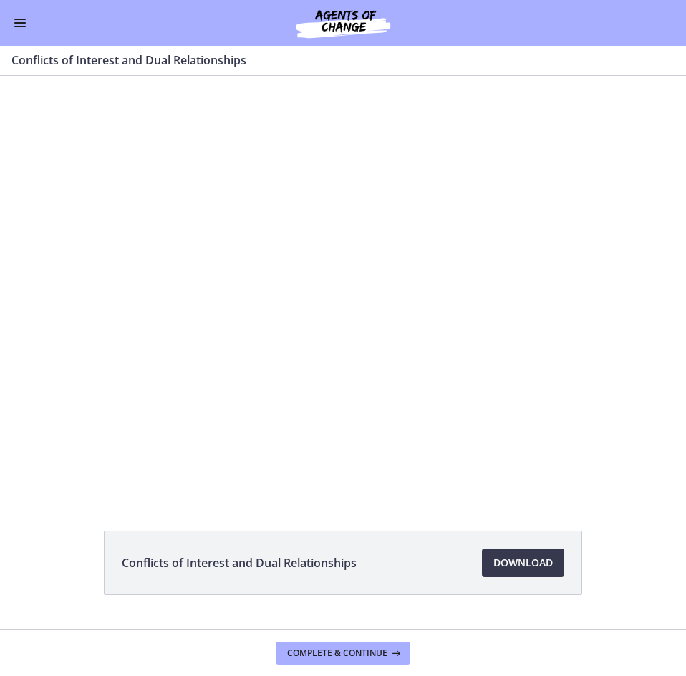
click at [284, 330] on div at bounding box center [343, 286] width 674 height 379
click at [400, 299] on div at bounding box center [343, 286] width 674 height 379
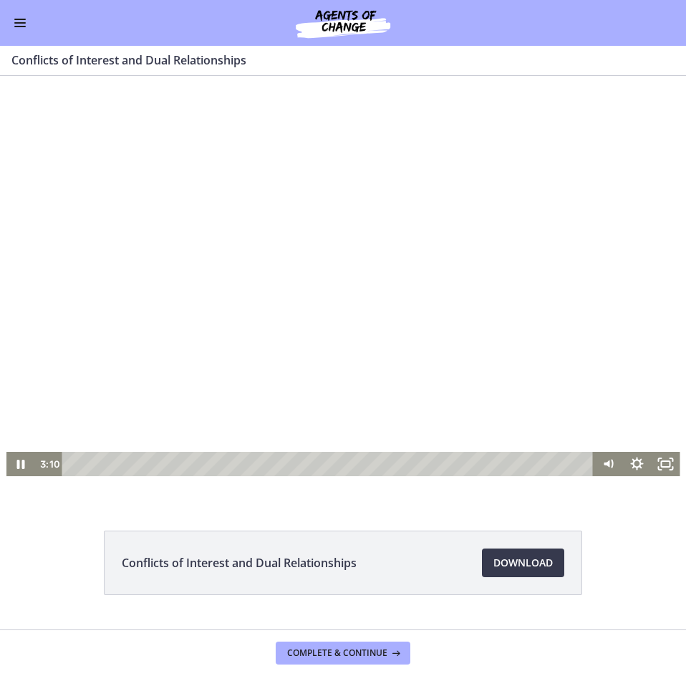
click at [387, 298] on div at bounding box center [343, 286] width 674 height 379
click at [336, 302] on div at bounding box center [343, 286] width 674 height 379
click at [503, 289] on div at bounding box center [343, 286] width 674 height 379
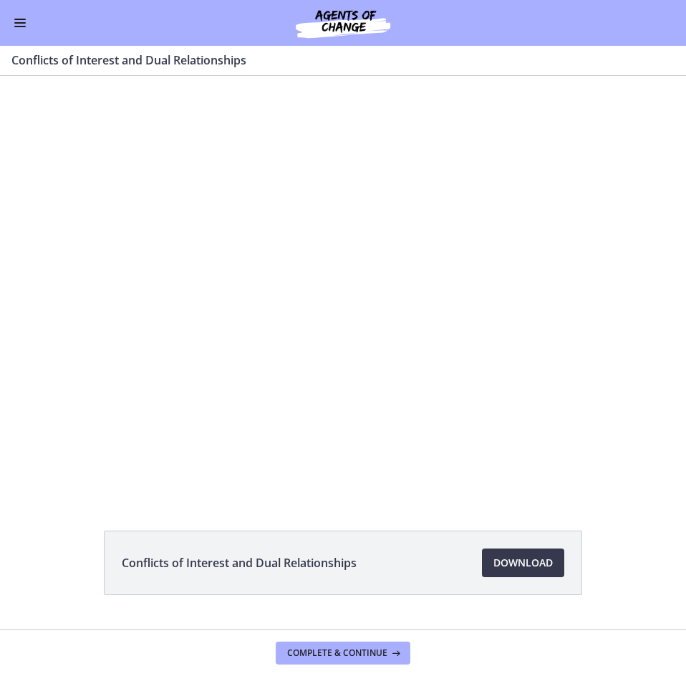
click at [372, 337] on div at bounding box center [343, 286] width 674 height 379
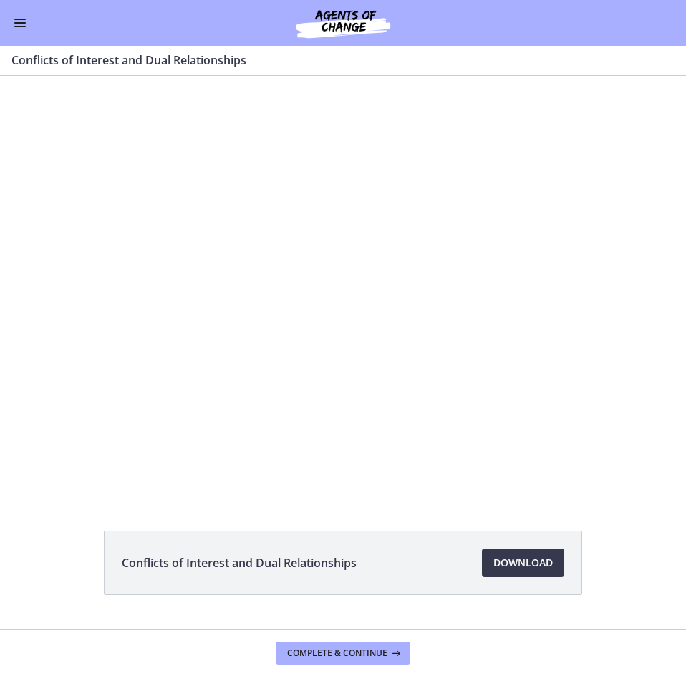
click at [372, 337] on div at bounding box center [343, 286] width 674 height 379
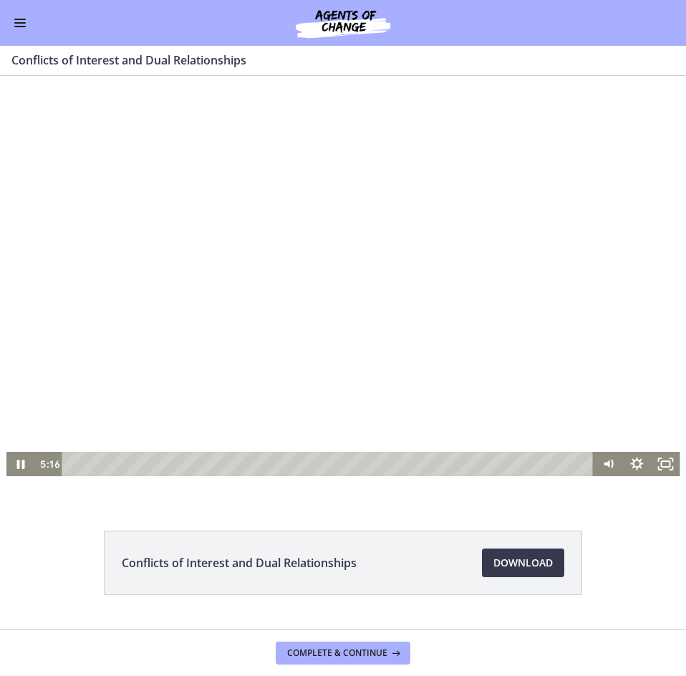
click at [224, 288] on div at bounding box center [343, 286] width 674 height 379
click at [225, 288] on div at bounding box center [343, 286] width 674 height 379
click at [145, 315] on div at bounding box center [343, 286] width 674 height 379
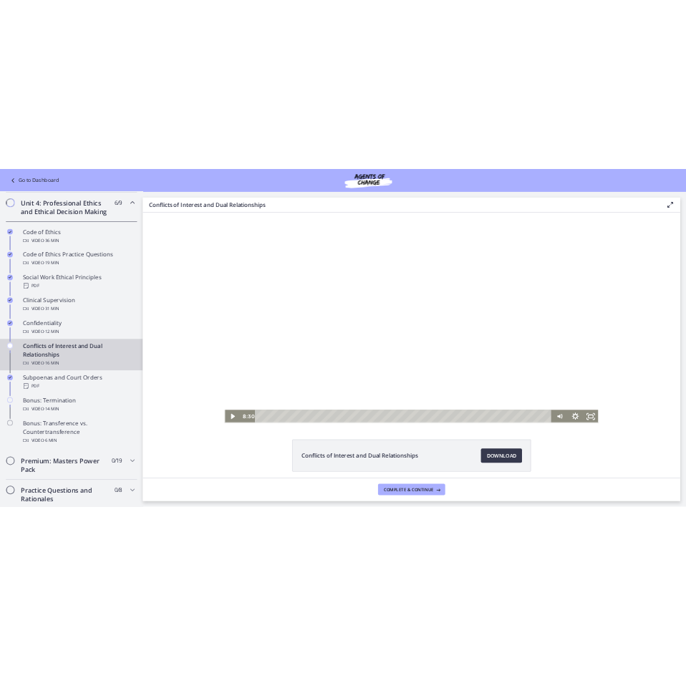
scroll to position [571, 0]
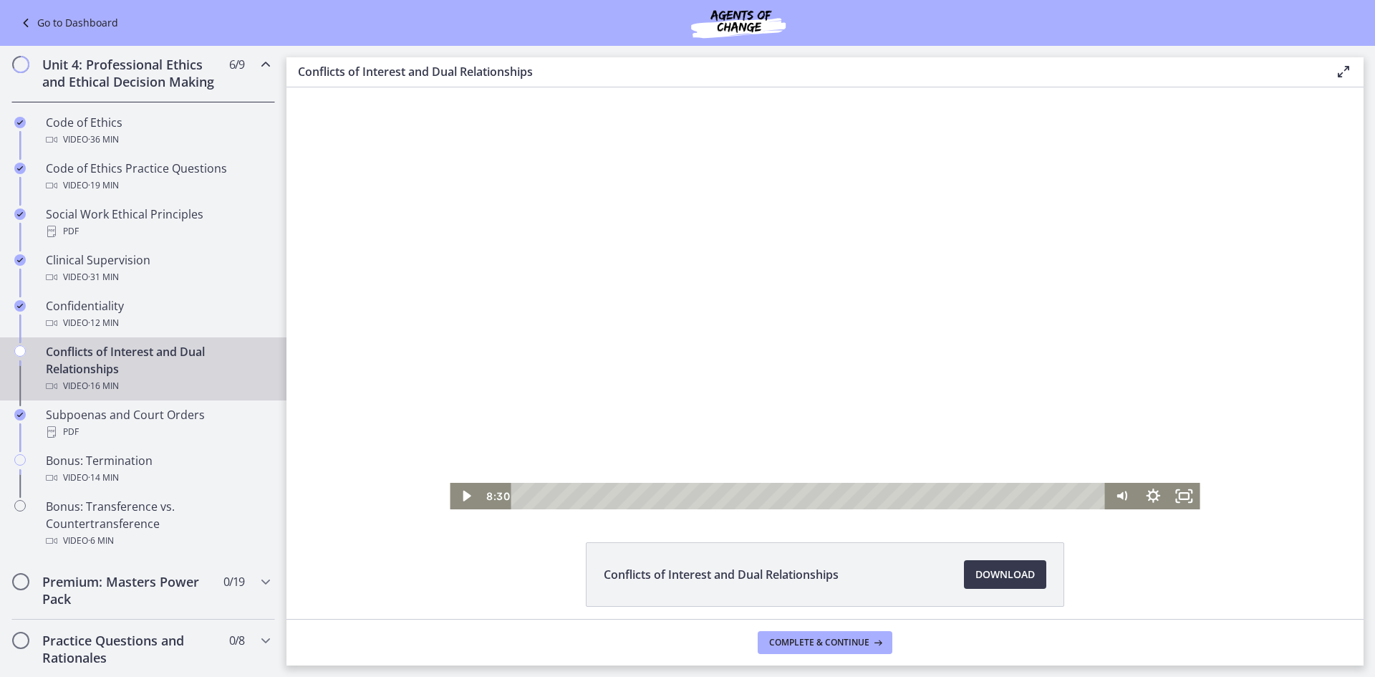
click at [917, 143] on div at bounding box center [825, 298] width 750 height 422
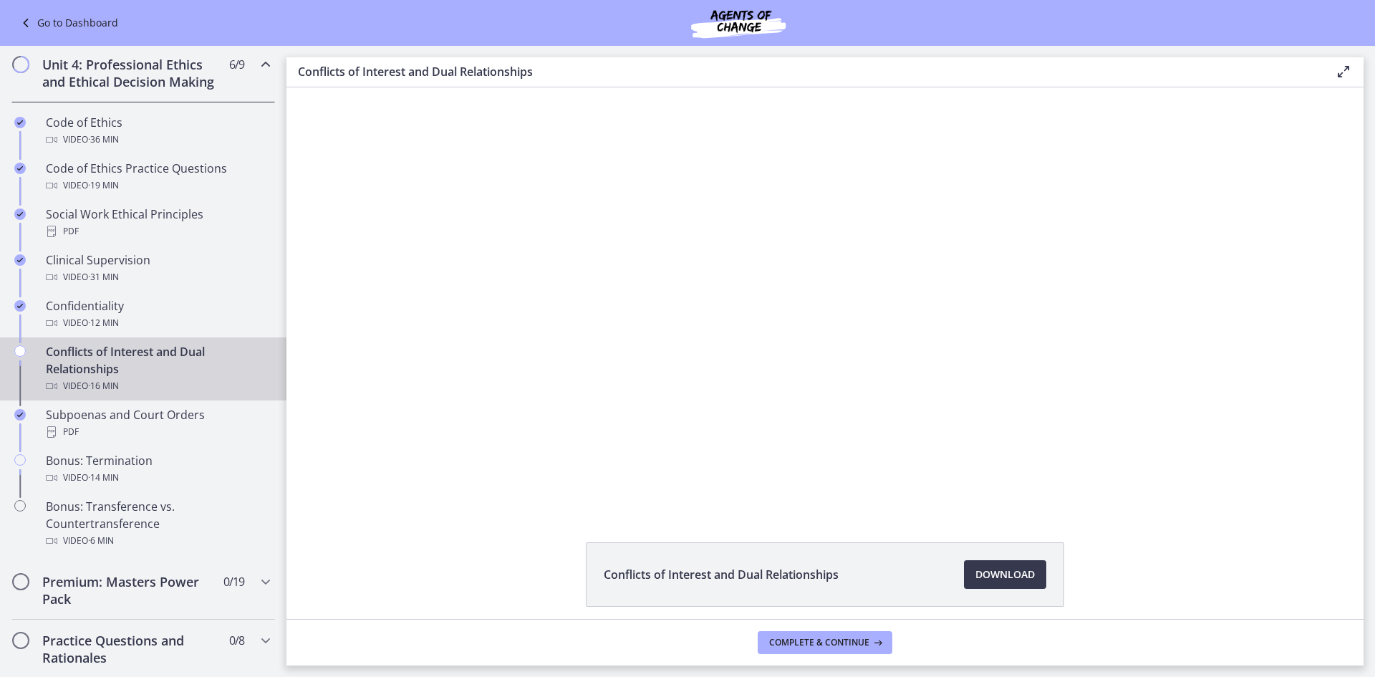
click at [1241, 548] on div "Conflicts of Interest and Dual Relationships Download Opens in a new window" at bounding box center [824, 608] width 1077 height 133
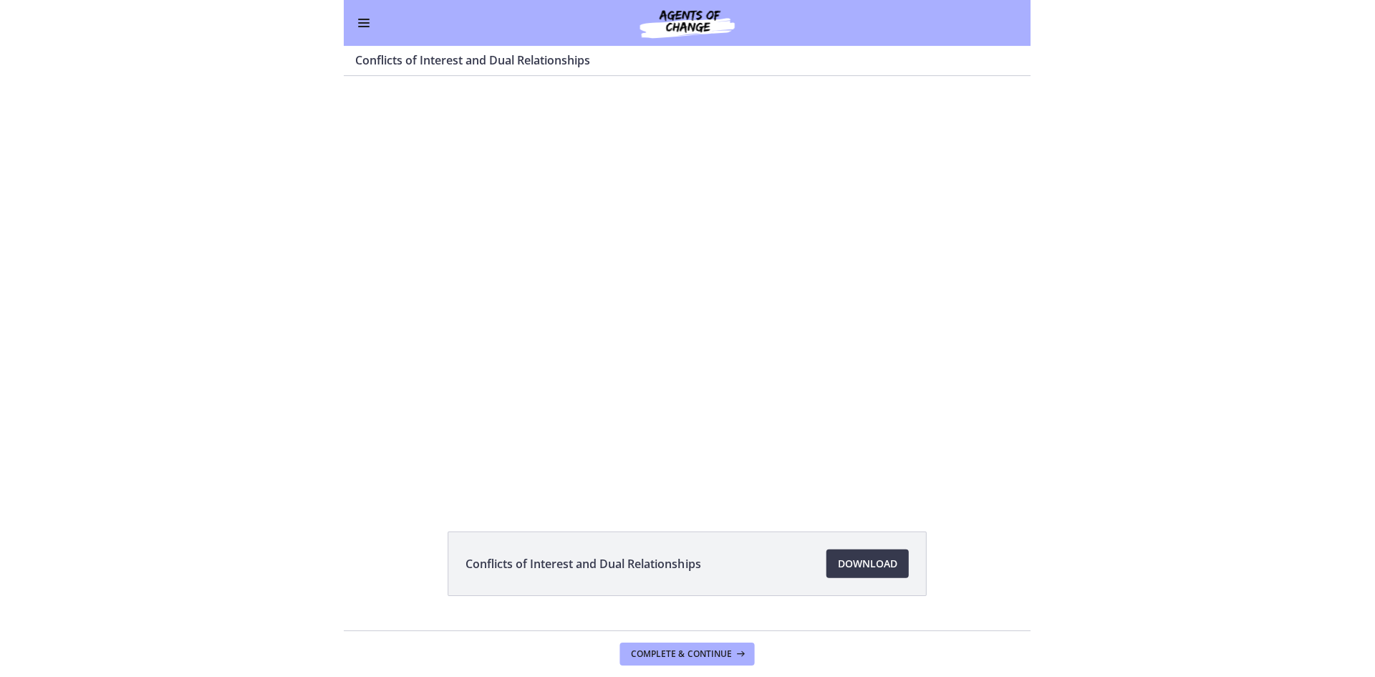
scroll to position [569, 0]
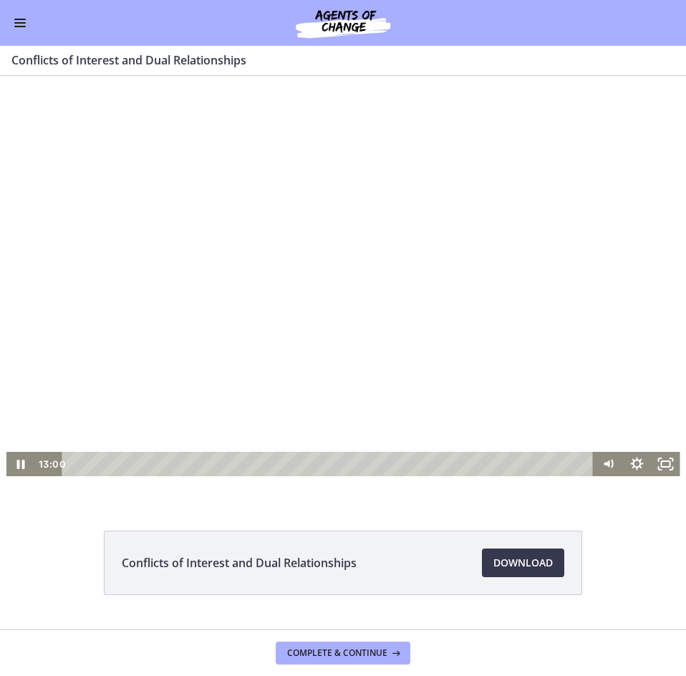
click at [284, 416] on div at bounding box center [343, 286] width 674 height 379
click at [331, 366] on div at bounding box center [343, 286] width 674 height 379
click at [422, 236] on div at bounding box center [343, 286] width 674 height 379
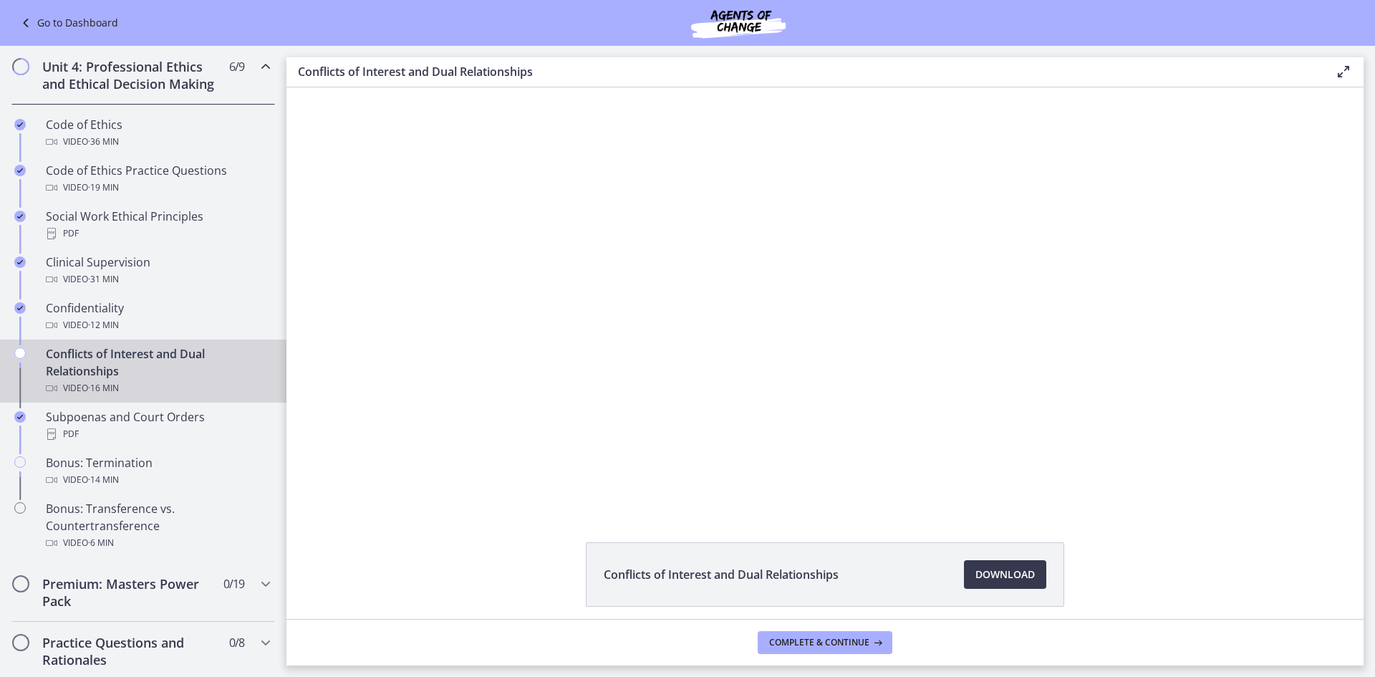
scroll to position [573, 0]
click at [854, 641] on span "Complete & continue" at bounding box center [819, 641] width 100 height 11
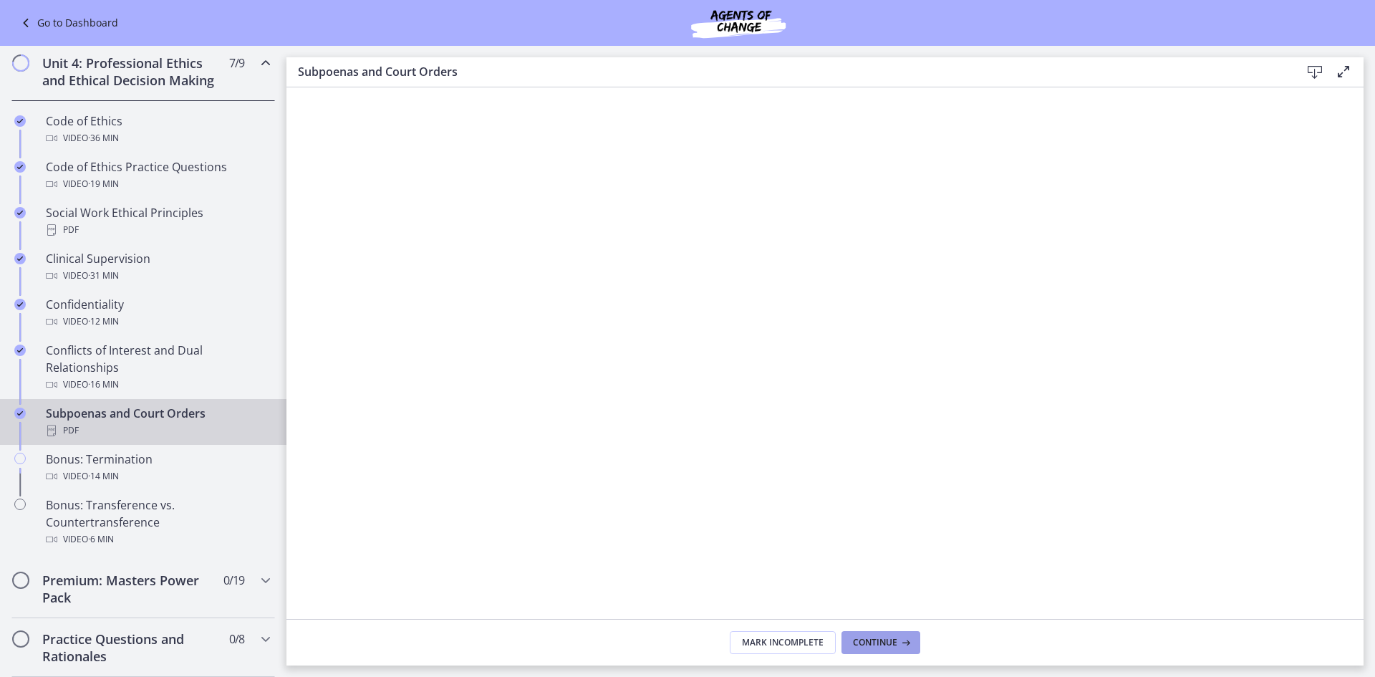
click at [884, 642] on span "Continue" at bounding box center [875, 641] width 44 height 11
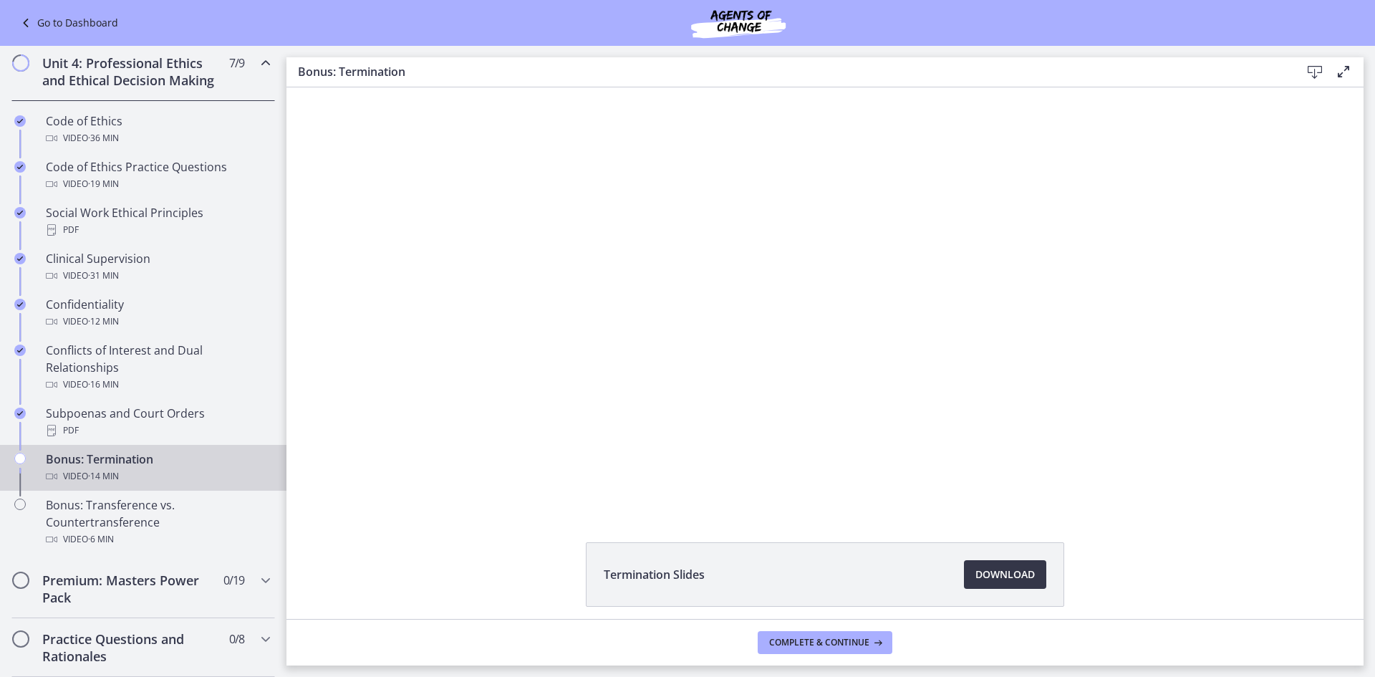
click at [999, 577] on span "Download Opens in a new window" at bounding box center [1004, 574] width 59 height 17
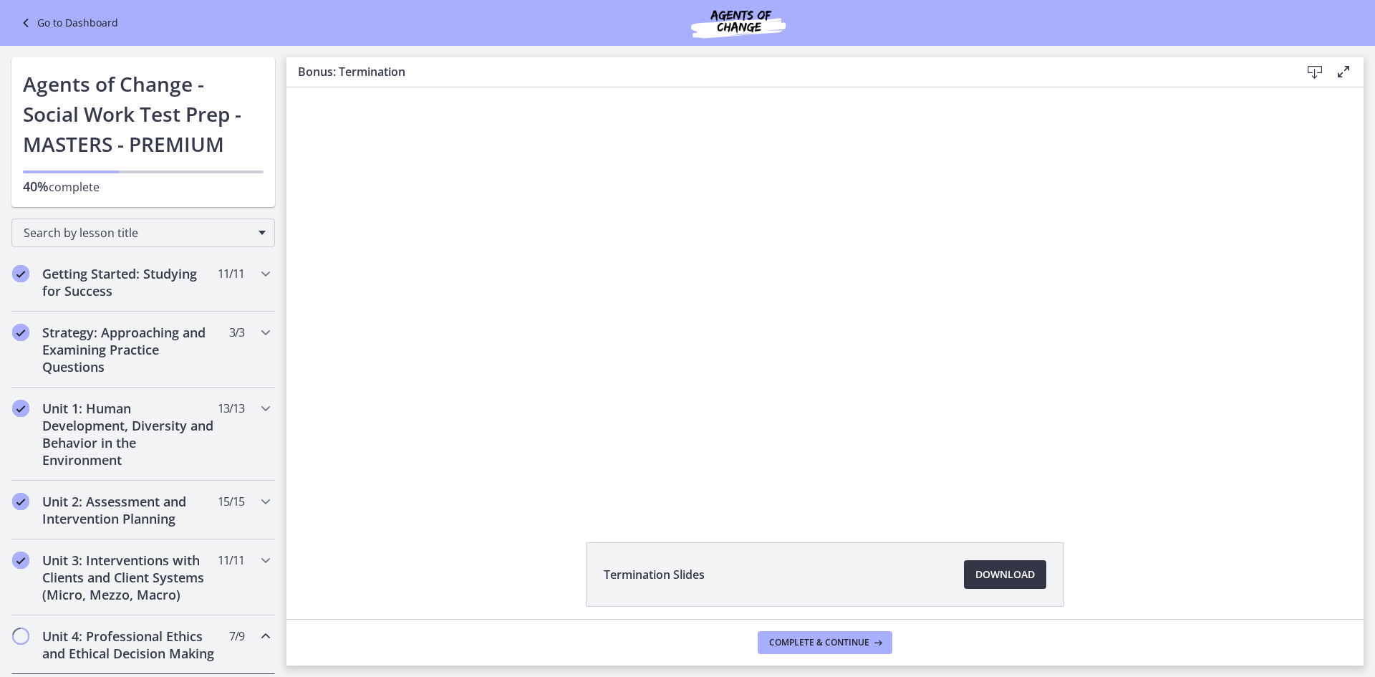
scroll to position [573, 0]
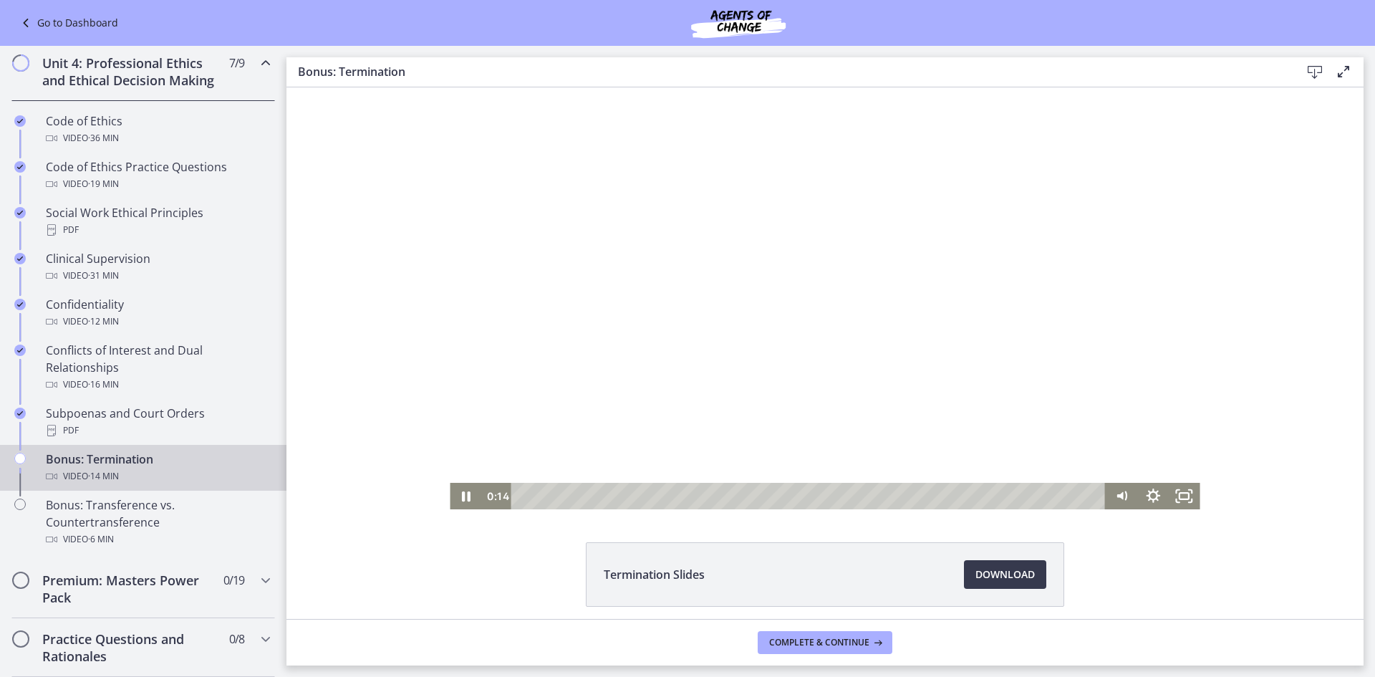
click at [568, 287] on div at bounding box center [825, 298] width 750 height 422
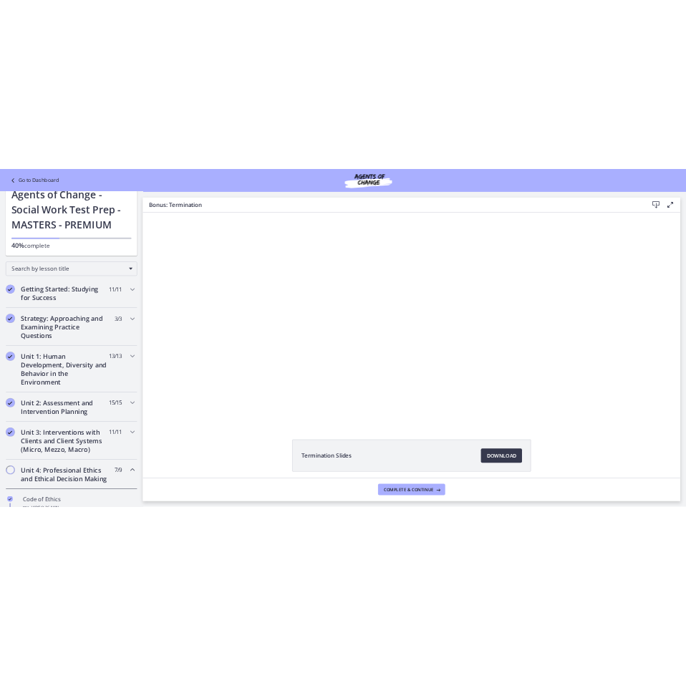
scroll to position [0, 0]
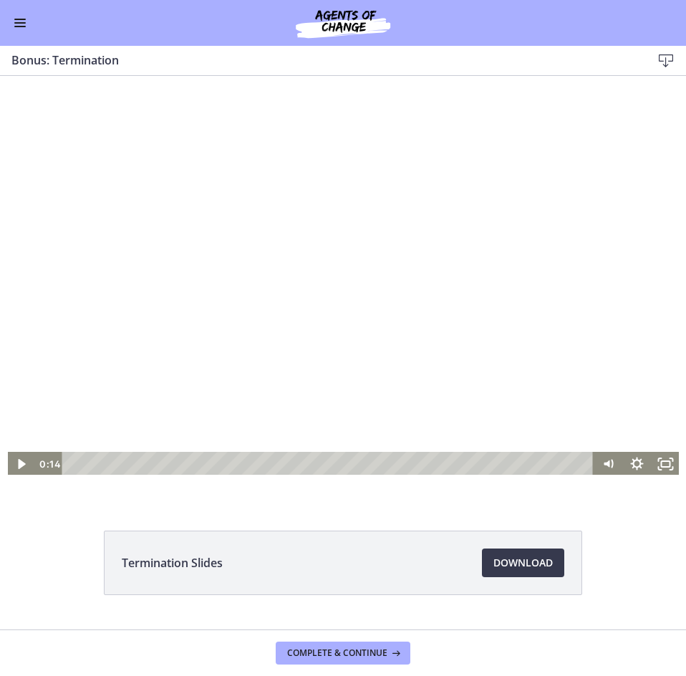
click at [215, 222] on div at bounding box center [343, 286] width 674 height 379
click at [107, 357] on div at bounding box center [343, 286] width 674 height 379
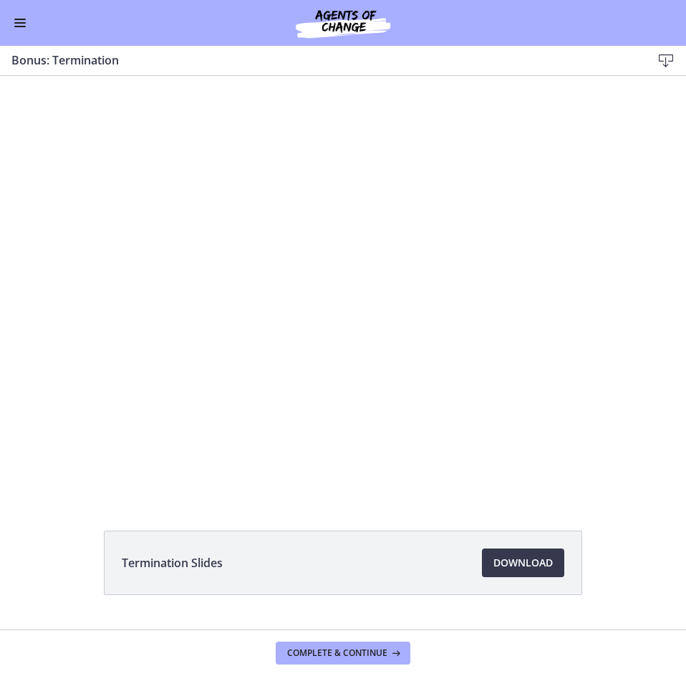
click at [107, 357] on div at bounding box center [343, 286] width 674 height 379
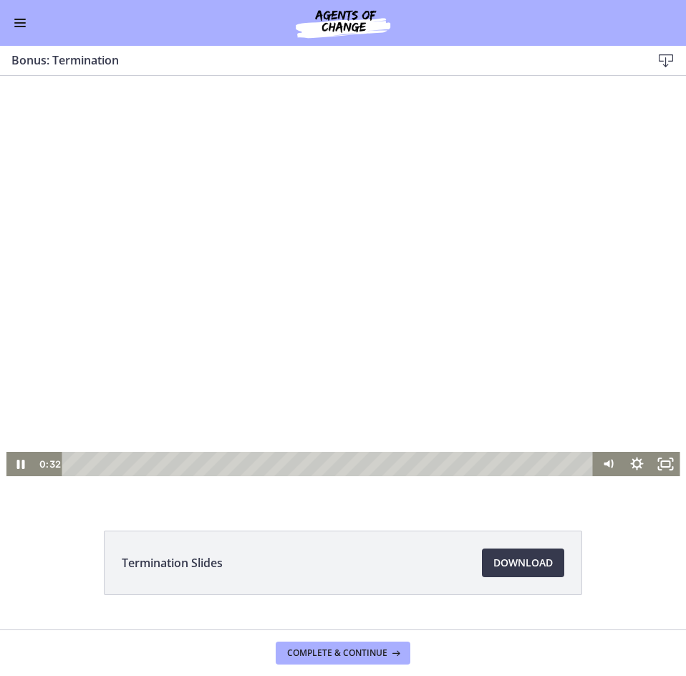
click at [120, 357] on div at bounding box center [343, 286] width 674 height 379
click at [131, 241] on div at bounding box center [343, 286] width 674 height 379
click at [180, 248] on div at bounding box center [343, 286] width 674 height 379
click at [184, 250] on div at bounding box center [343, 286] width 674 height 379
click at [105, 465] on div "Playbar" at bounding box center [330, 464] width 514 height 24
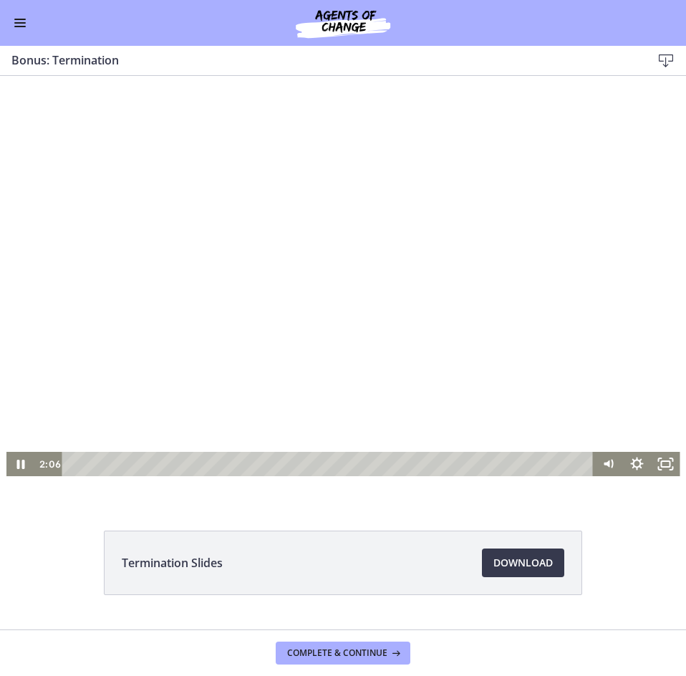
click at [124, 255] on div at bounding box center [343, 286] width 674 height 379
click at [349, 238] on div at bounding box center [343, 286] width 674 height 379
click at [195, 272] on div at bounding box center [343, 286] width 674 height 379
click at [192, 268] on div at bounding box center [343, 286] width 674 height 379
